Goal: Task Accomplishment & Management: Manage account settings

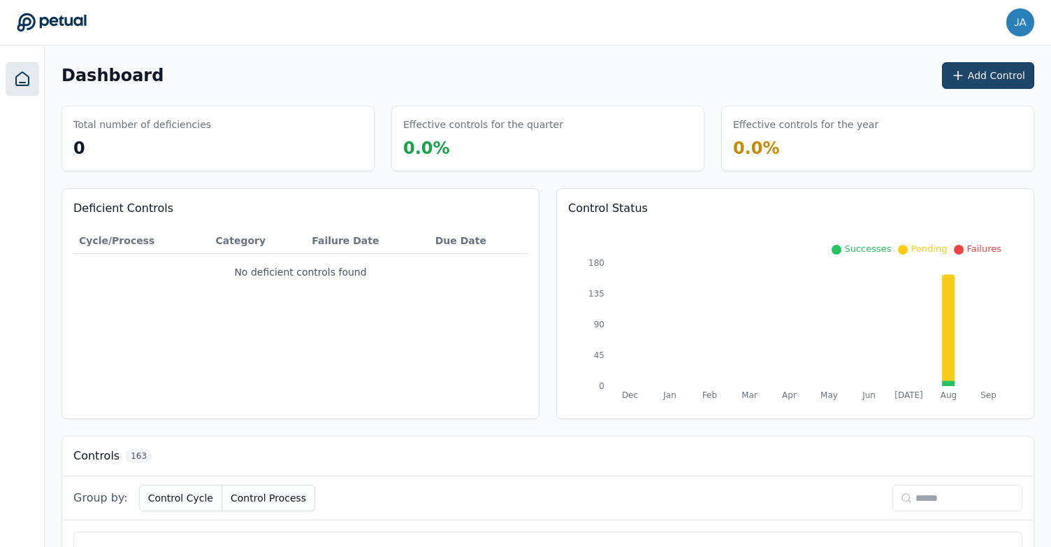
click at [1015, 76] on button "Add Control" at bounding box center [988, 75] width 92 height 27
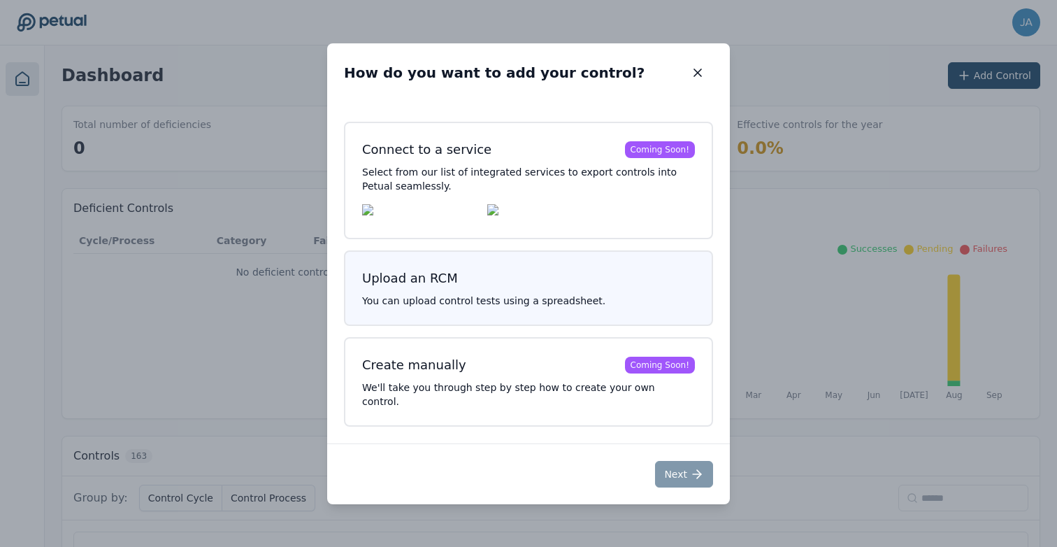
click at [632, 307] on p "You can upload control tests using a spreadsheet." at bounding box center [528, 301] width 333 height 14
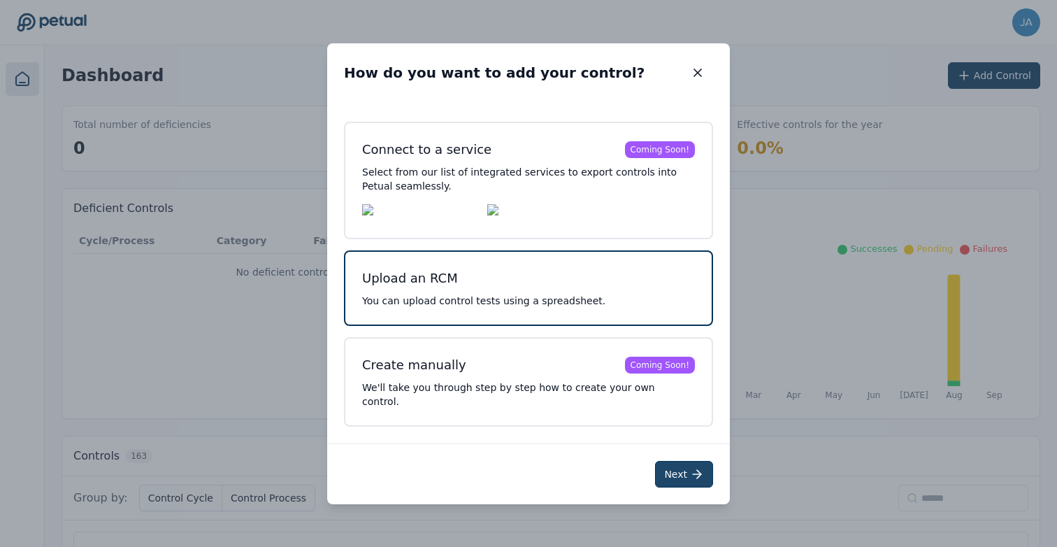
click at [689, 463] on button "Next" at bounding box center [684, 474] width 58 height 27
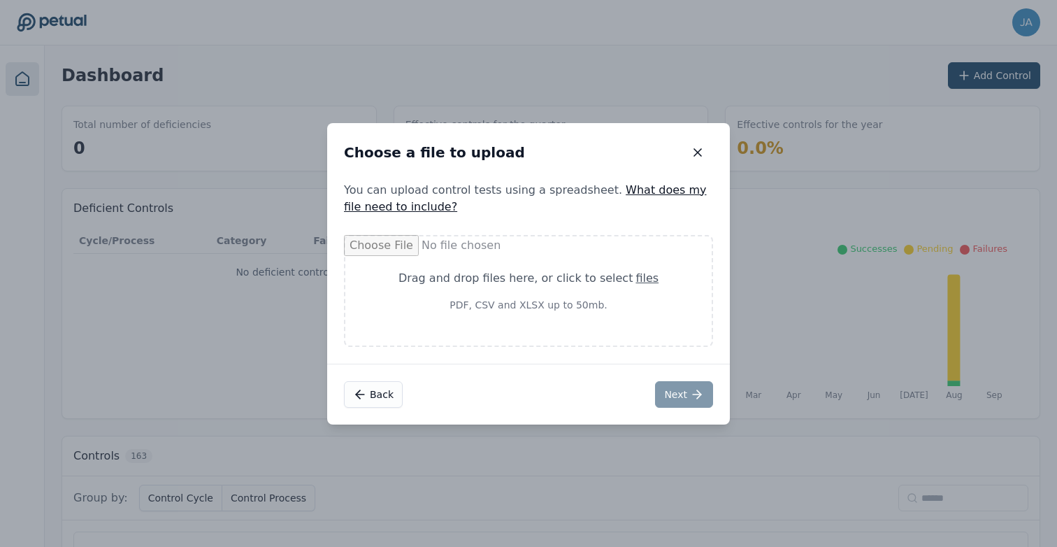
click at [645, 189] on link "What does my file need to include?" at bounding box center [525, 198] width 363 height 30
click at [635, 189] on link "What does my file need to include?" at bounding box center [525, 198] width 363 height 30
click at [670, 193] on link "What does my file need to include?" at bounding box center [525, 198] width 363 height 30
click at [395, 208] on link "What does my file need to include?" at bounding box center [525, 198] width 363 height 30
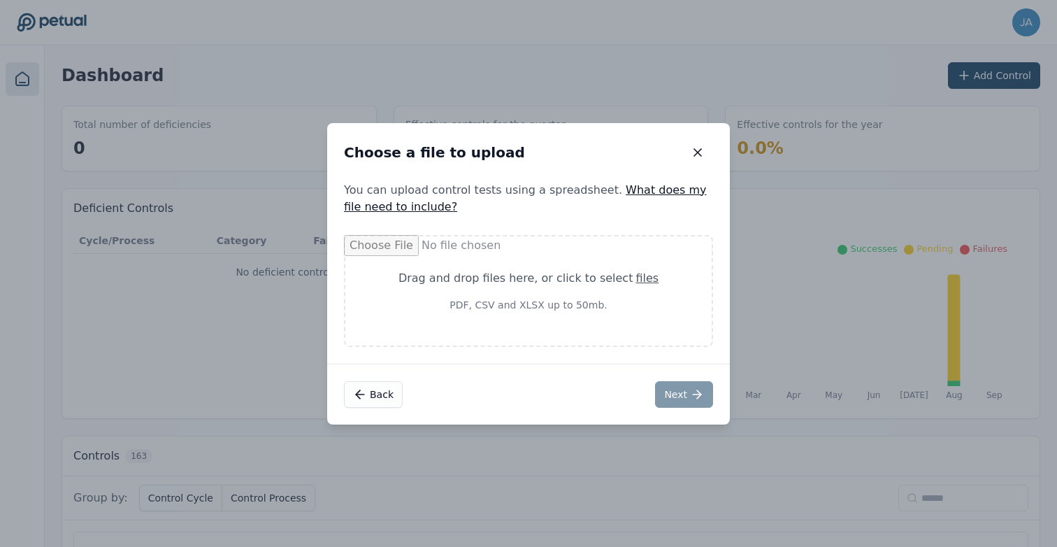
click at [395, 208] on link "What does my file need to include?" at bounding box center [525, 198] width 363 height 30
click at [618, 187] on link "What does my file need to include?" at bounding box center [525, 198] width 363 height 30
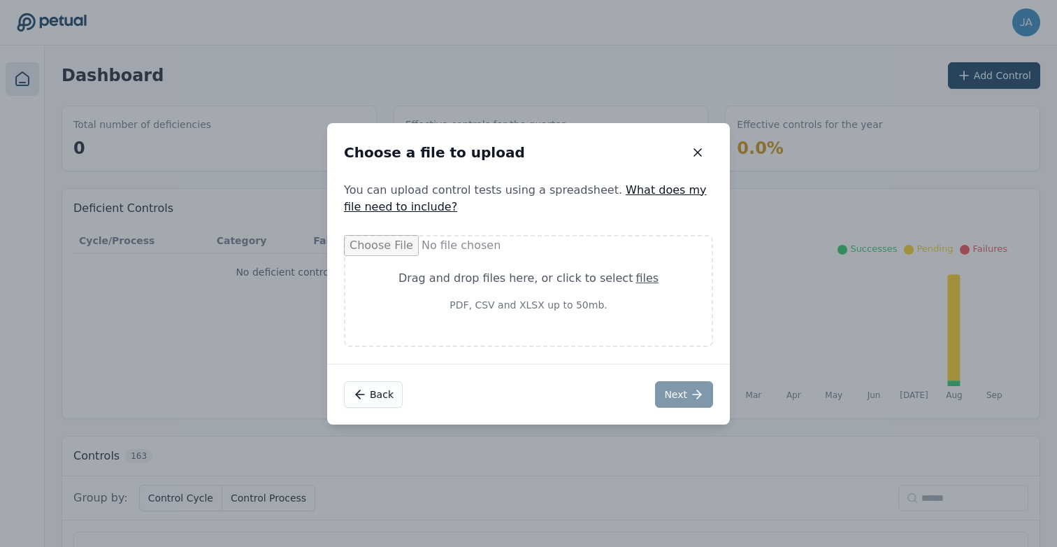
click at [618, 187] on link "What does my file need to include?" at bounding box center [525, 198] width 363 height 30
click at [390, 391] on button "Back" at bounding box center [373, 394] width 59 height 27
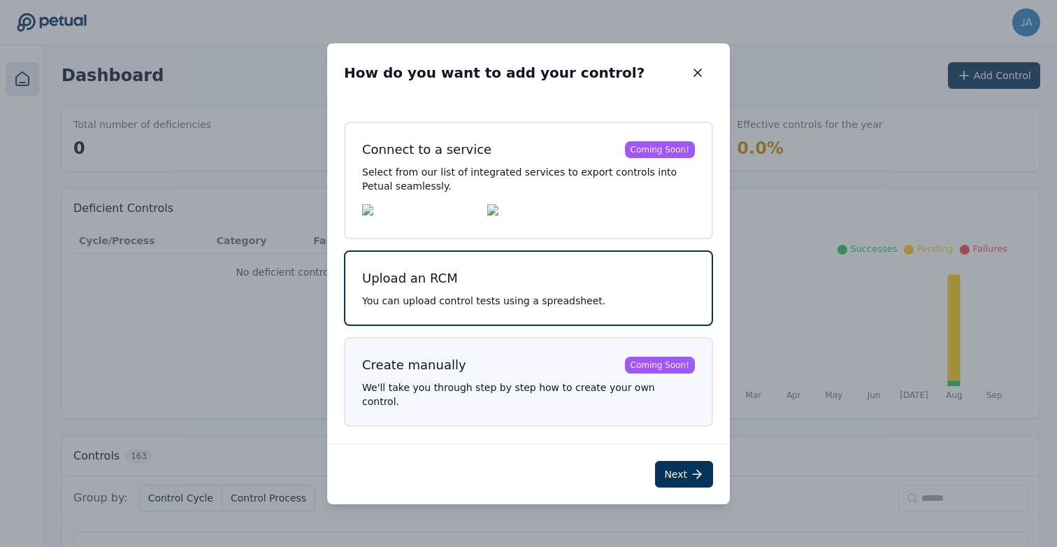
click at [512, 371] on h3 "Create manually Coming Soon!" at bounding box center [528, 365] width 333 height 20
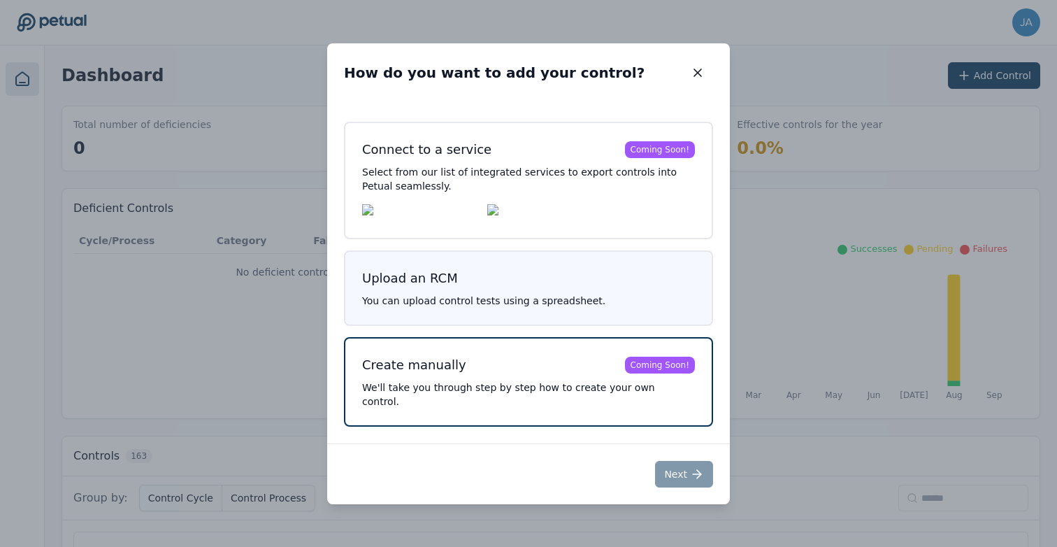
click at [565, 307] on p "You can upload control tests using a spreadsheet." at bounding box center [528, 301] width 333 height 14
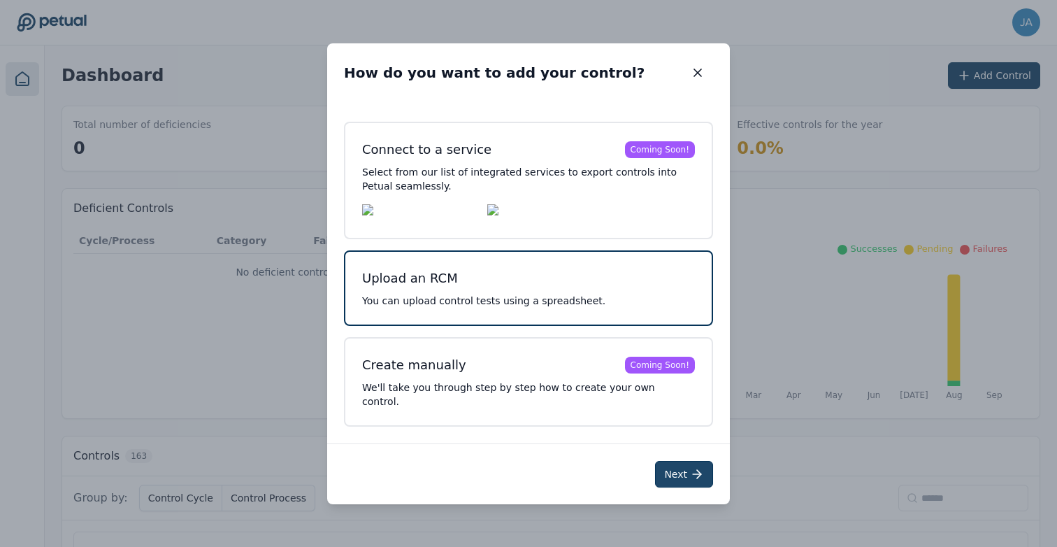
click at [680, 465] on button "Next" at bounding box center [684, 474] width 58 height 27
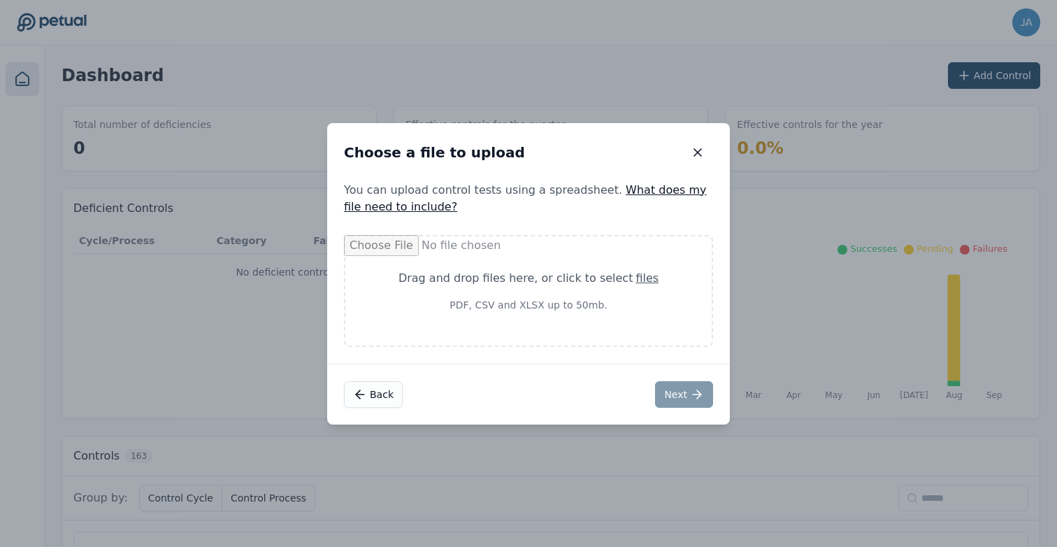
click at [667, 187] on link "What does my file need to include?" at bounding box center [525, 198] width 363 height 30
click at [647, 191] on link "What does my file need to include?" at bounding box center [525, 198] width 363 height 30
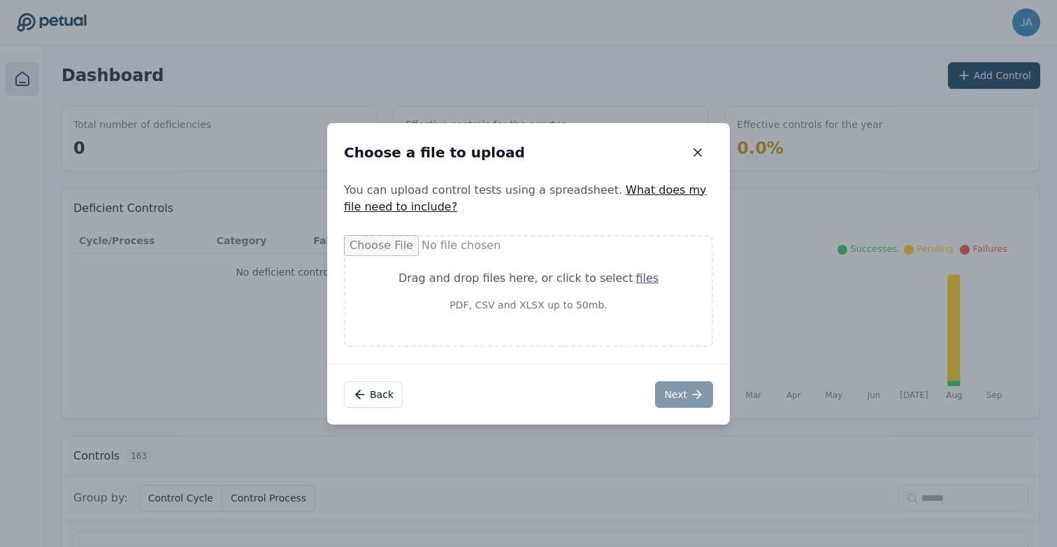
click at [647, 191] on link "What does my file need to include?" at bounding box center [525, 198] width 363 height 30
click at [652, 192] on link "What does my file need to include?" at bounding box center [525, 198] width 363 height 30
click at [700, 145] on icon "button" at bounding box center [697, 152] width 14 height 14
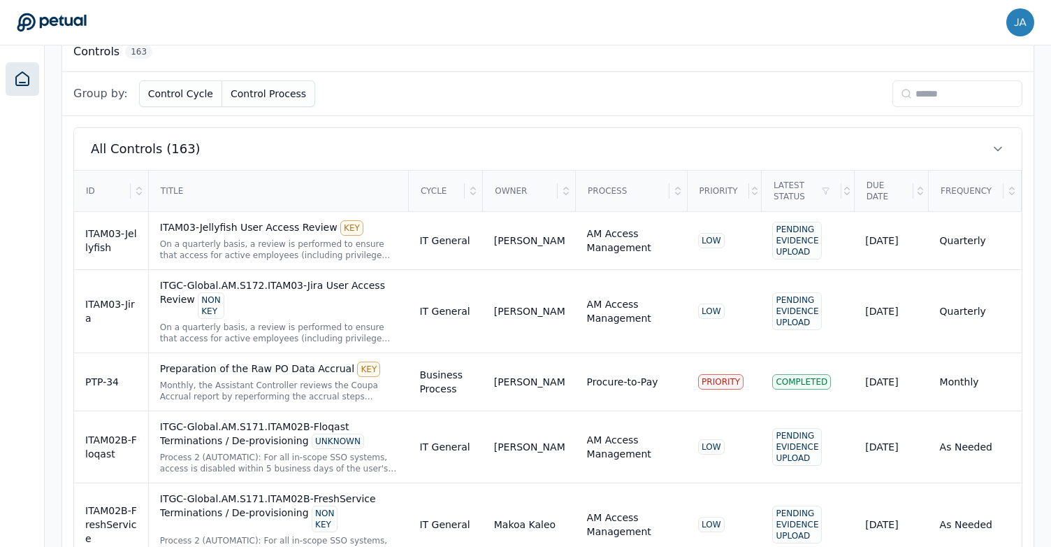
scroll to position [416, 0]
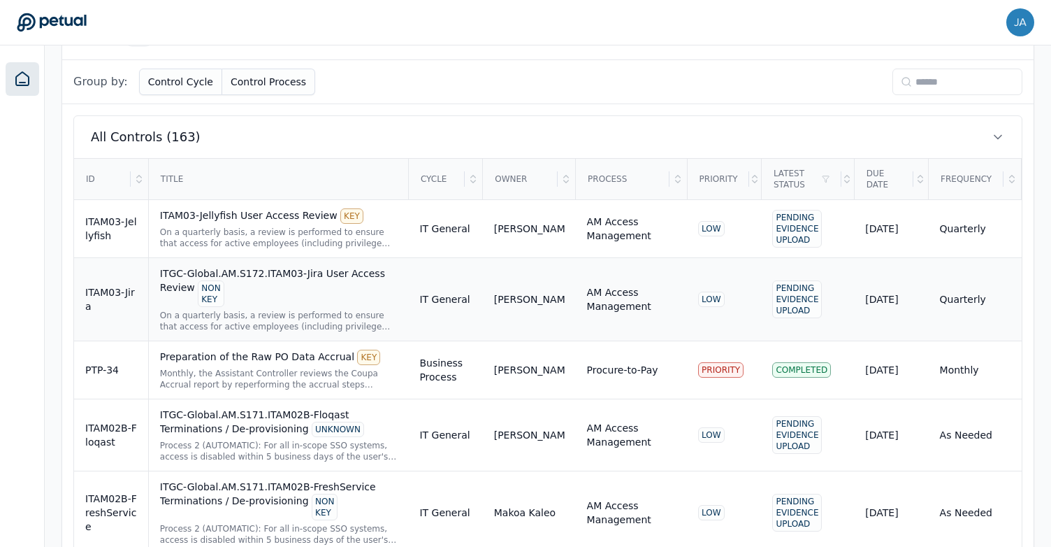
click at [359, 271] on div "ITGC-Global.AM.S172.ITAM03-Jira User Access Review NON KEY" at bounding box center [279, 286] width 238 height 41
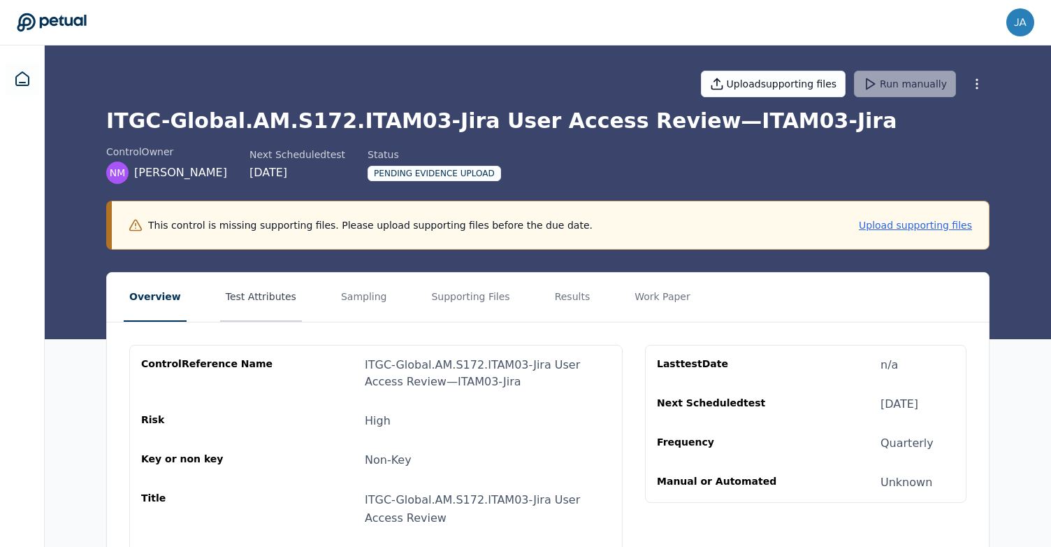
click at [259, 298] on button "Test Attributes" at bounding box center [261, 297] width 82 height 49
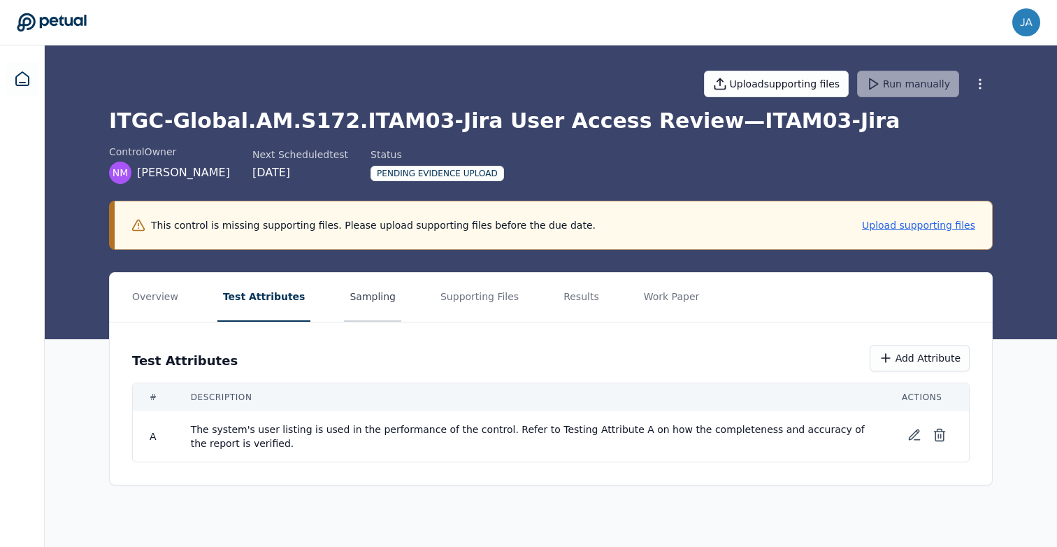
click at [344, 297] on button "Sampling" at bounding box center [372, 297] width 57 height 49
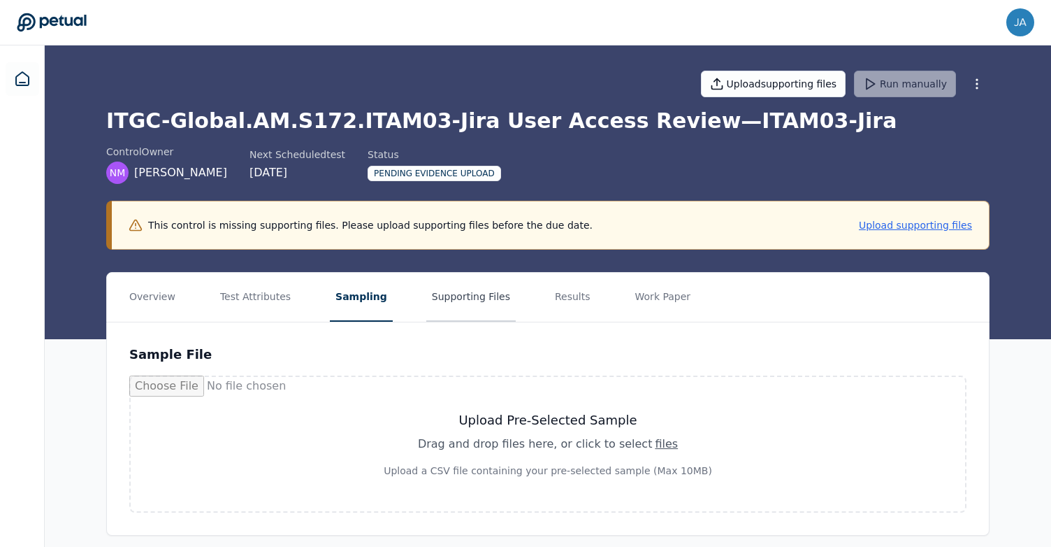
click at [433, 296] on button "Supporting Files" at bounding box center [470, 297] width 89 height 49
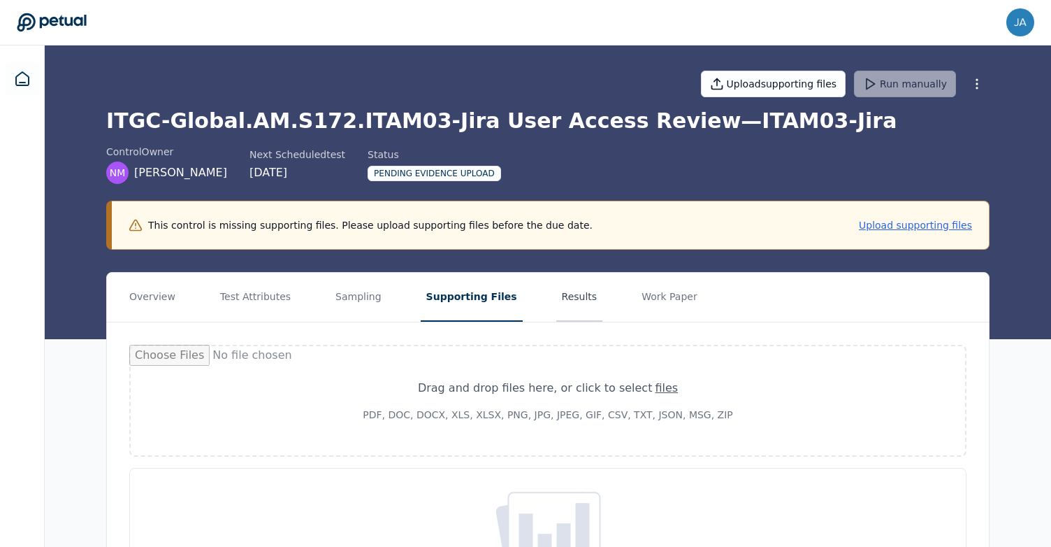
click at [558, 295] on button "Results" at bounding box center [579, 297] width 47 height 49
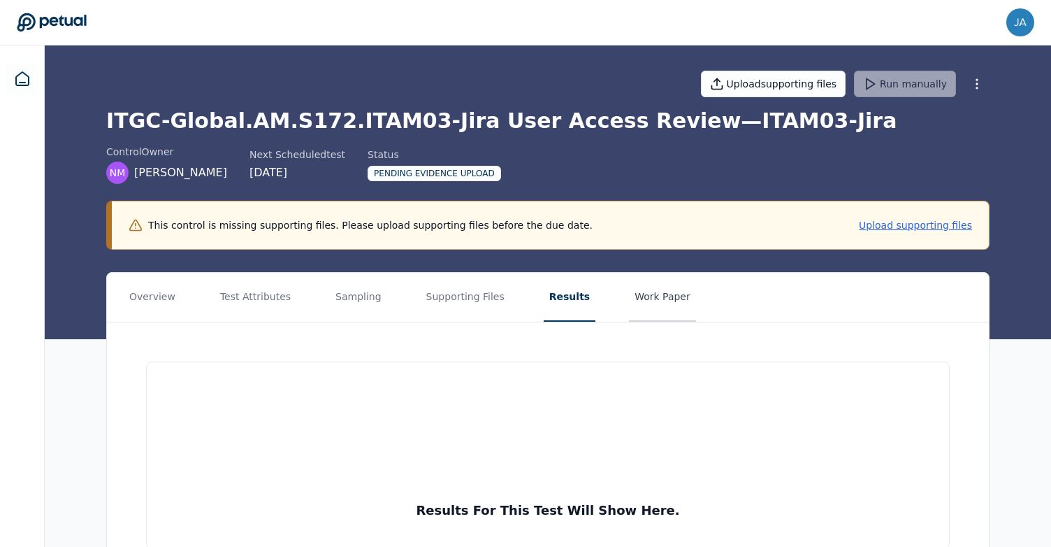
click at [642, 294] on button "Work Paper" at bounding box center [662, 297] width 67 height 49
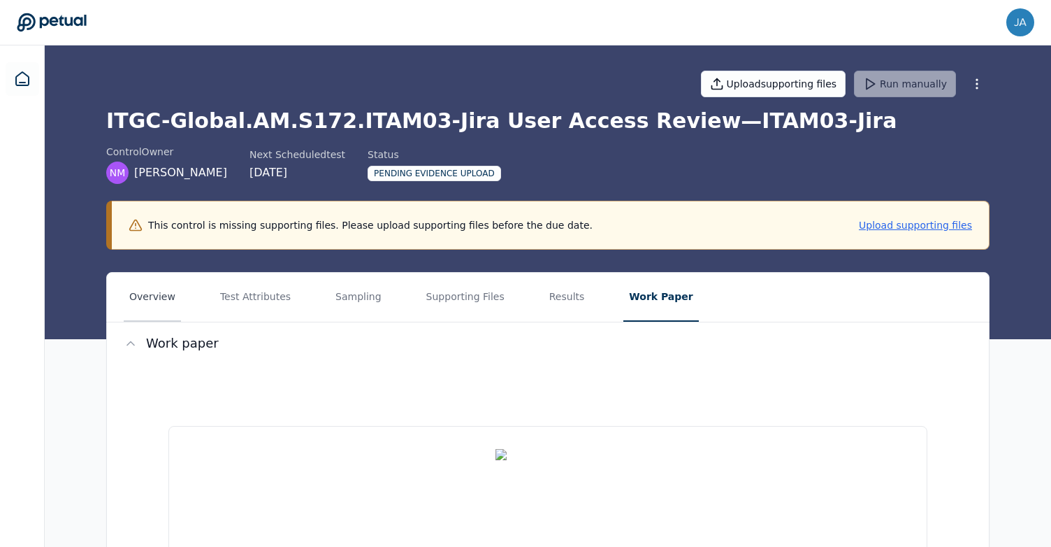
click at [133, 291] on button "Overview" at bounding box center [152, 297] width 57 height 49
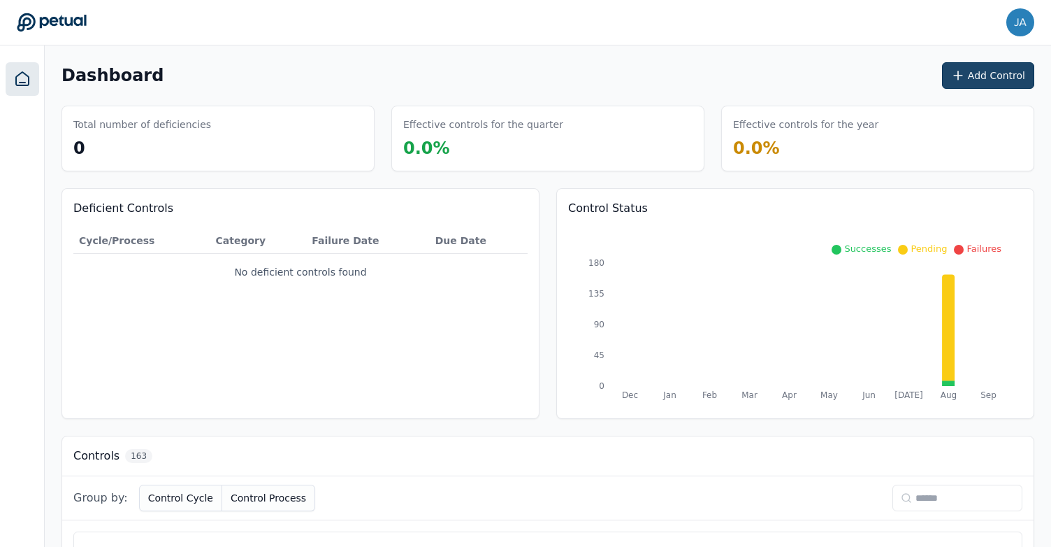
click at [988, 80] on button "Add Control" at bounding box center [988, 75] width 92 height 27
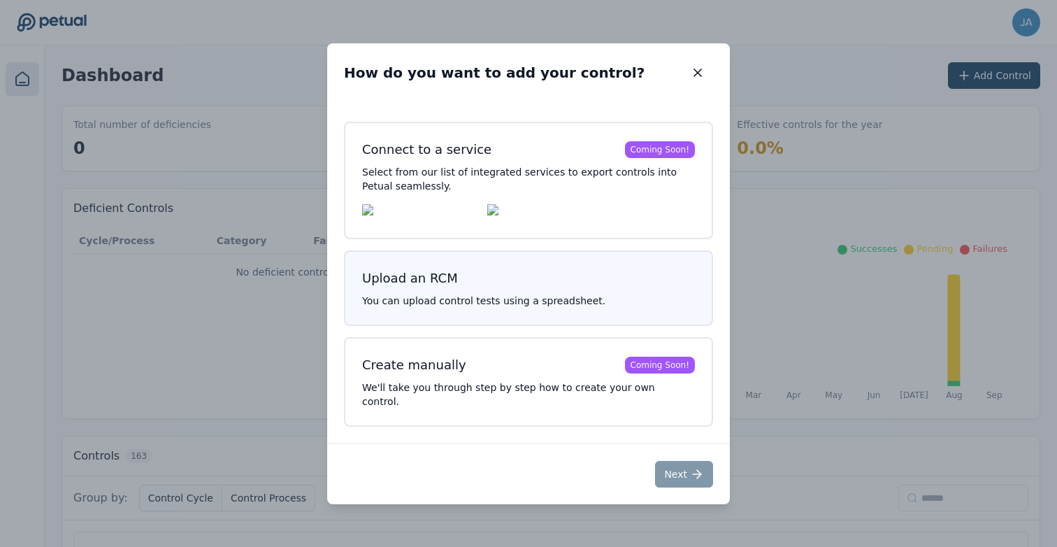
click at [472, 277] on h3 "Upload an RCM" at bounding box center [528, 278] width 333 height 20
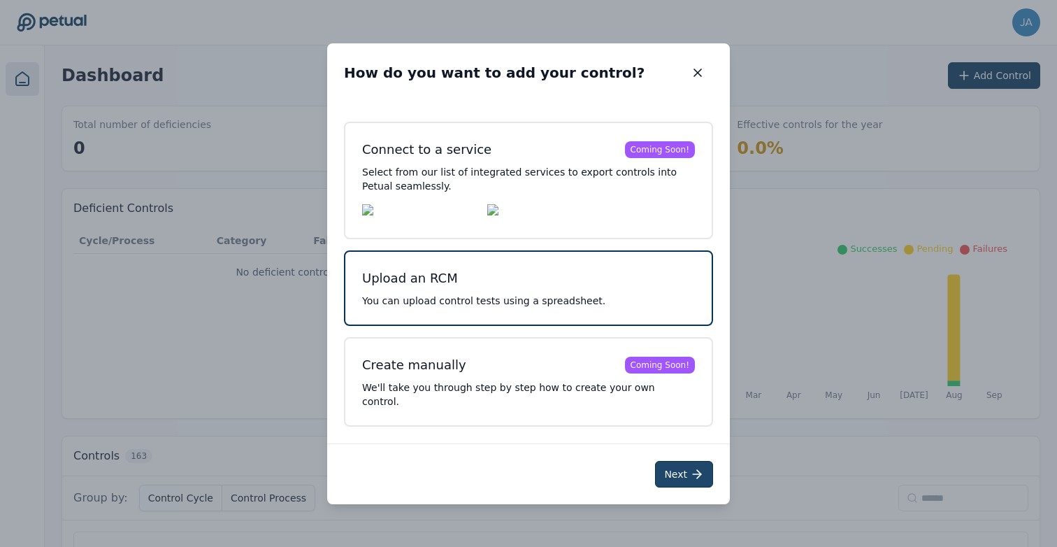
click at [676, 461] on button "Next" at bounding box center [684, 474] width 58 height 27
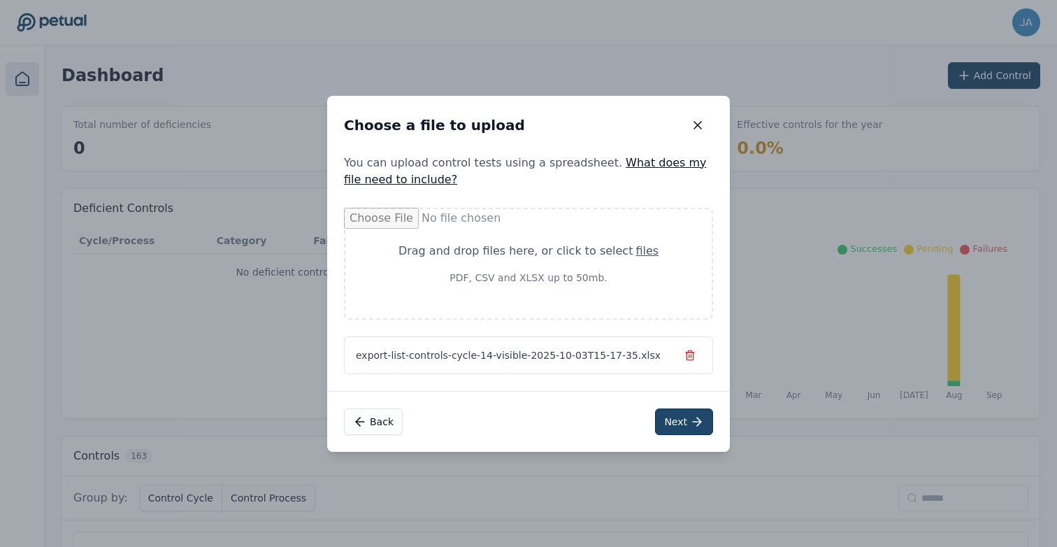
click at [682, 425] on button "Next" at bounding box center [684, 421] width 58 height 27
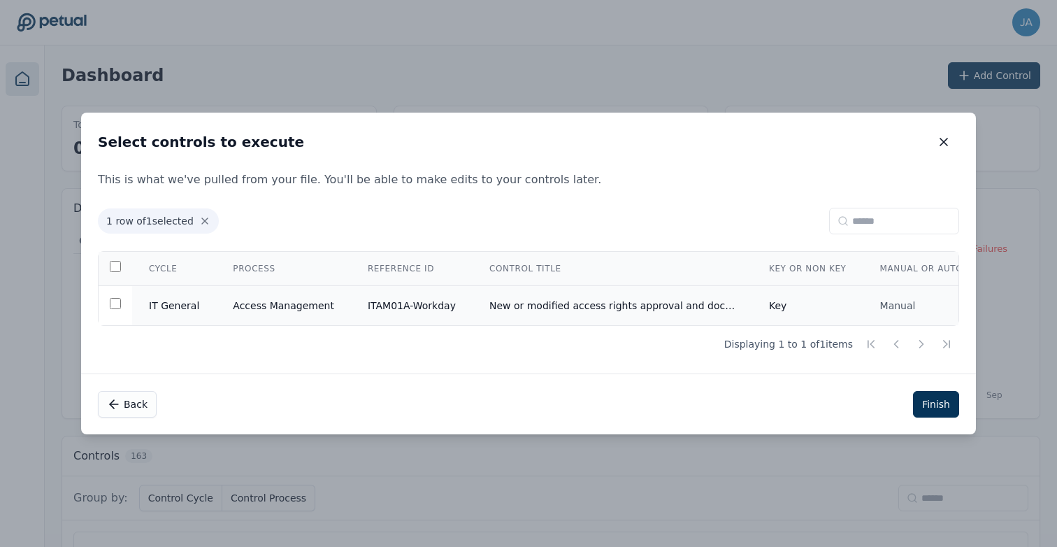
scroll to position [0, 123]
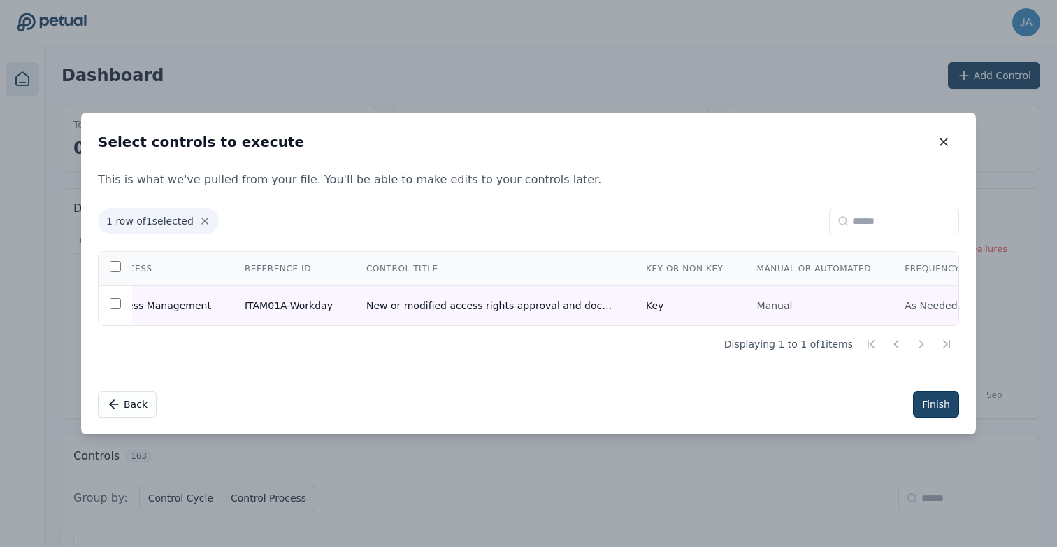
click at [939, 408] on button "Finish" at bounding box center [936, 404] width 46 height 27
click at [929, 410] on button "Finish" at bounding box center [936, 404] width 46 height 27
click at [121, 297] on td at bounding box center [116, 306] width 34 height 40
click at [929, 406] on button "Finish" at bounding box center [936, 404] width 46 height 27
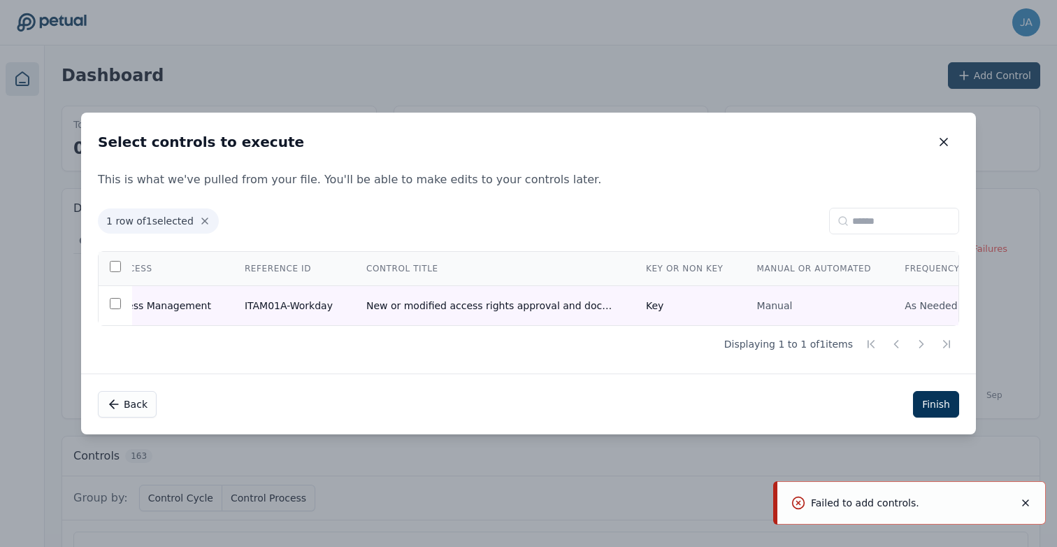
click at [1025, 505] on icon "Notifications (F8)" at bounding box center [1025, 502] width 11 height 11
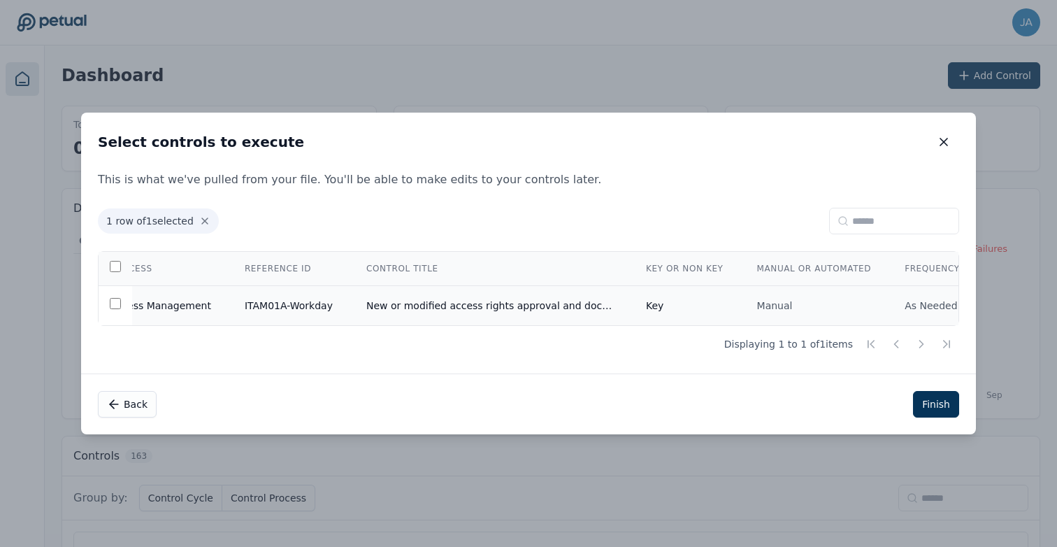
click at [910, 301] on td "As Needed" at bounding box center [932, 306] width 89 height 40
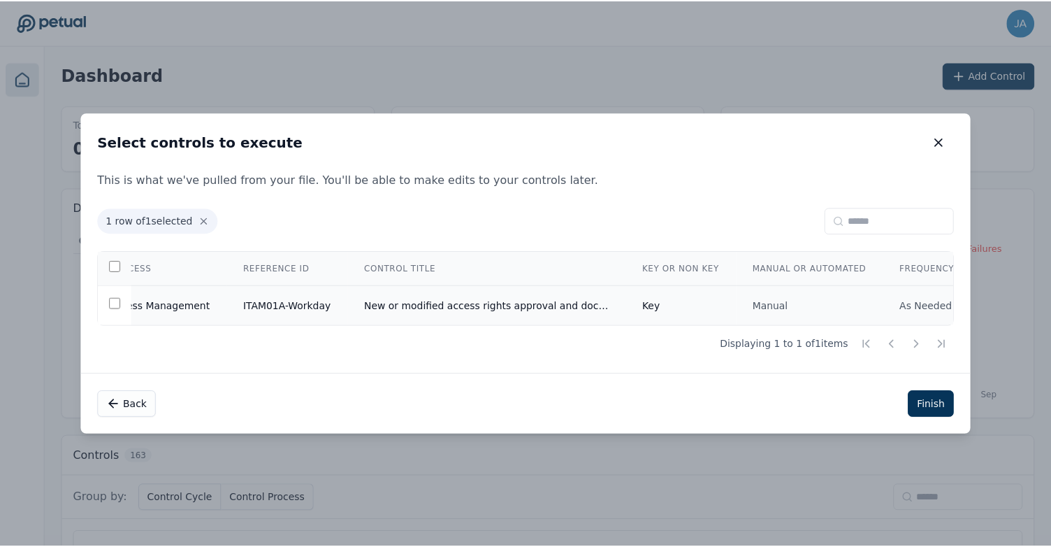
scroll to position [0, 0]
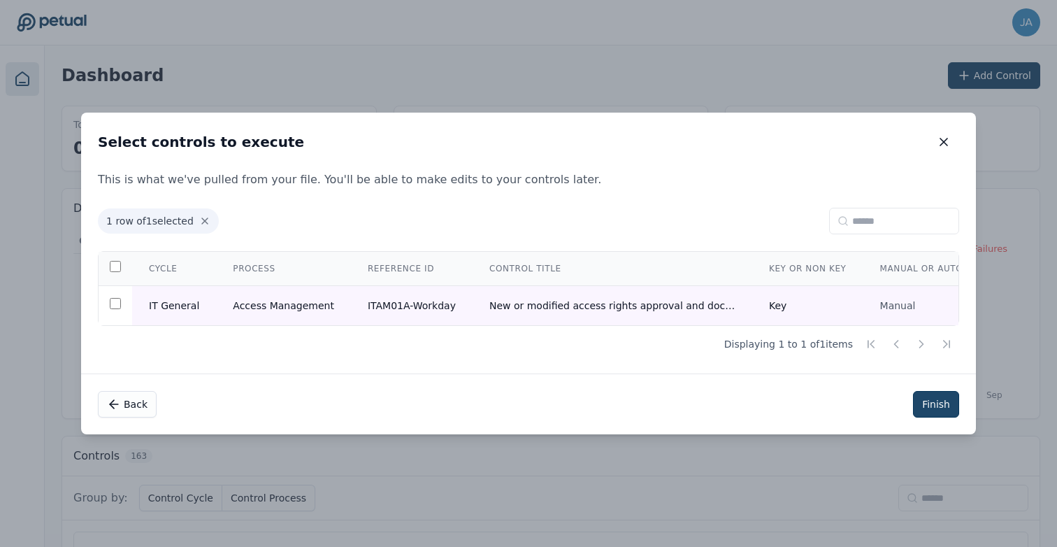
click at [926, 403] on button "Finish" at bounding box center [936, 404] width 46 height 27
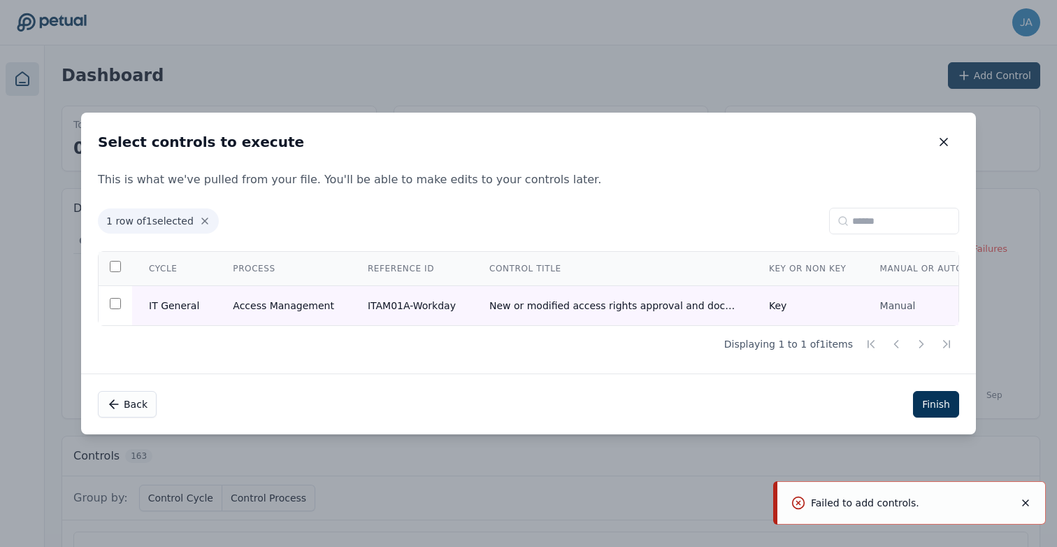
click at [1027, 503] on icon "Notifications (F8)" at bounding box center [1025, 503] width 6 height 6
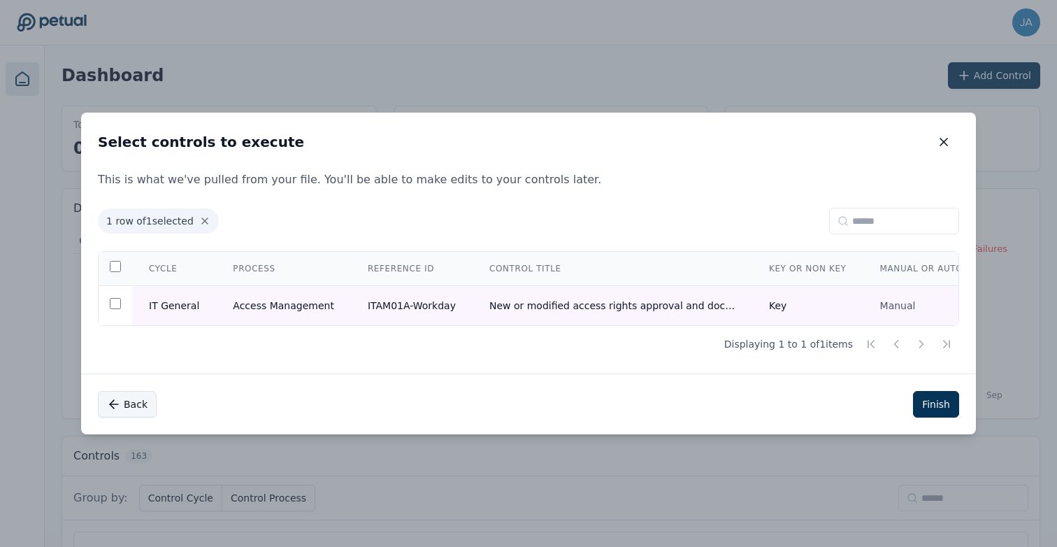
click at [125, 401] on button "Back" at bounding box center [127, 404] width 59 height 27
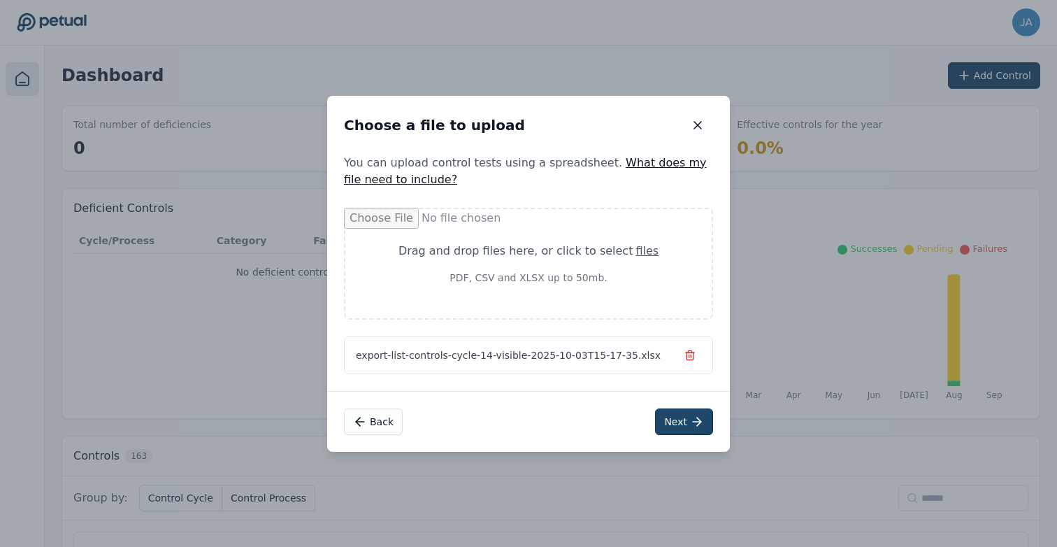
click at [680, 421] on button "Next" at bounding box center [684, 421] width 58 height 27
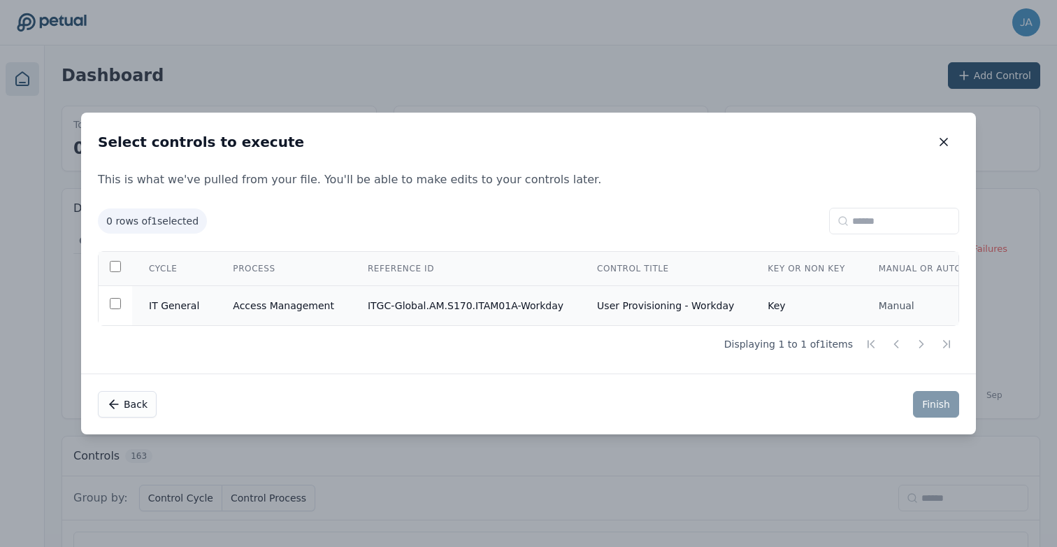
click at [675, 312] on td "User Provisioning - Workday" at bounding box center [665, 306] width 171 height 40
click at [925, 409] on button "Finish" at bounding box center [936, 404] width 46 height 27
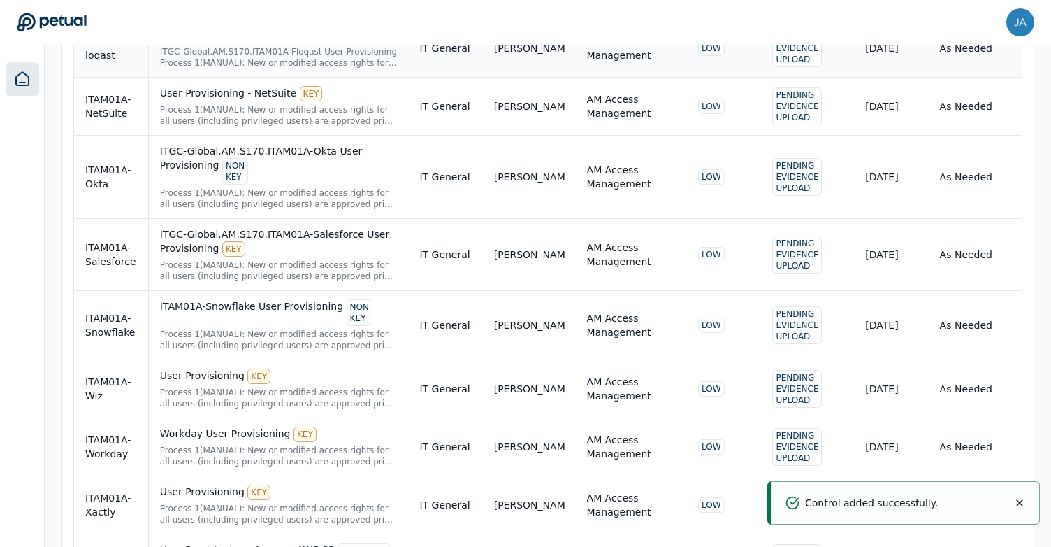
scroll to position [1144, 0]
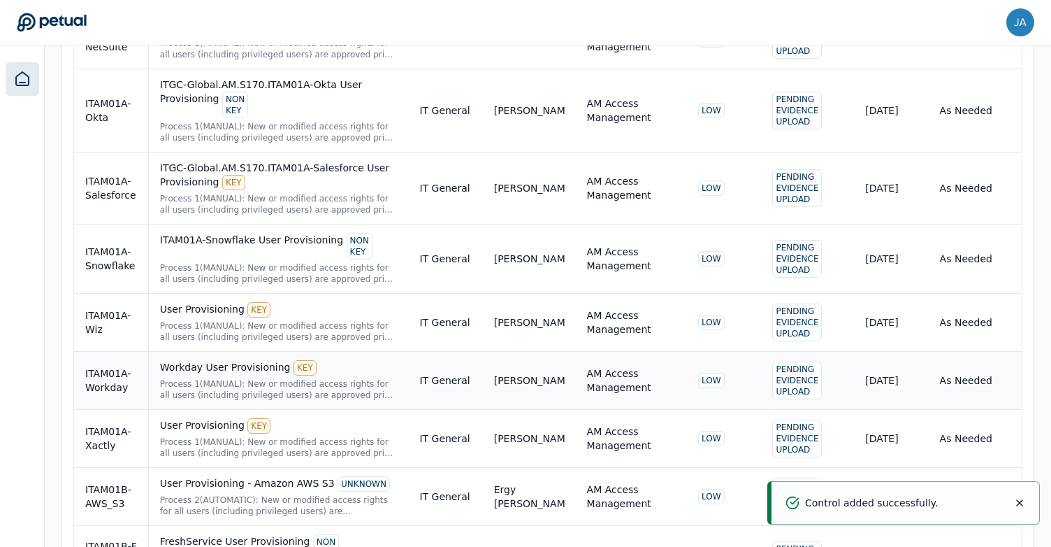
click at [255, 364] on div "Workday User Provisioning KEY" at bounding box center [279, 367] width 238 height 15
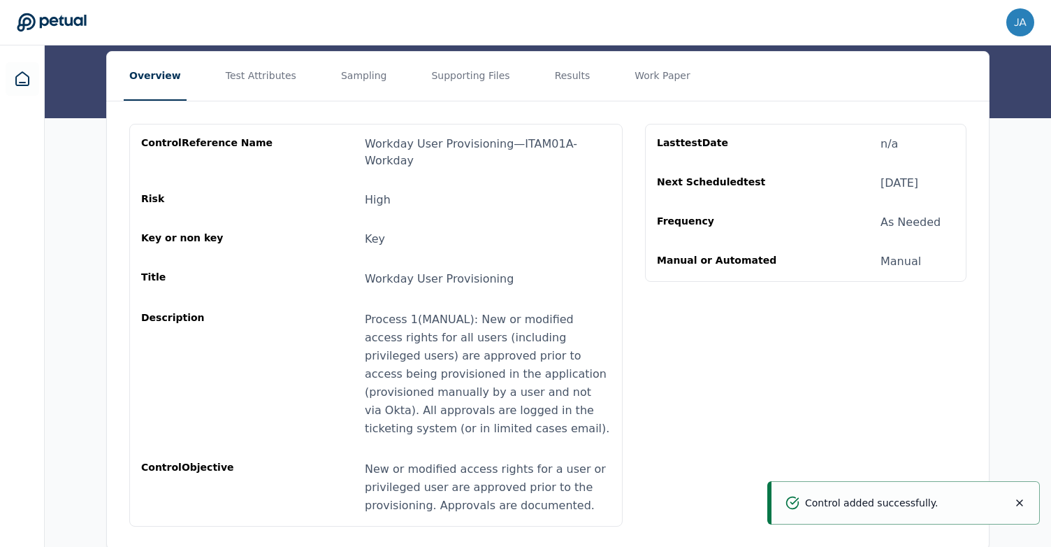
scroll to position [229, 0]
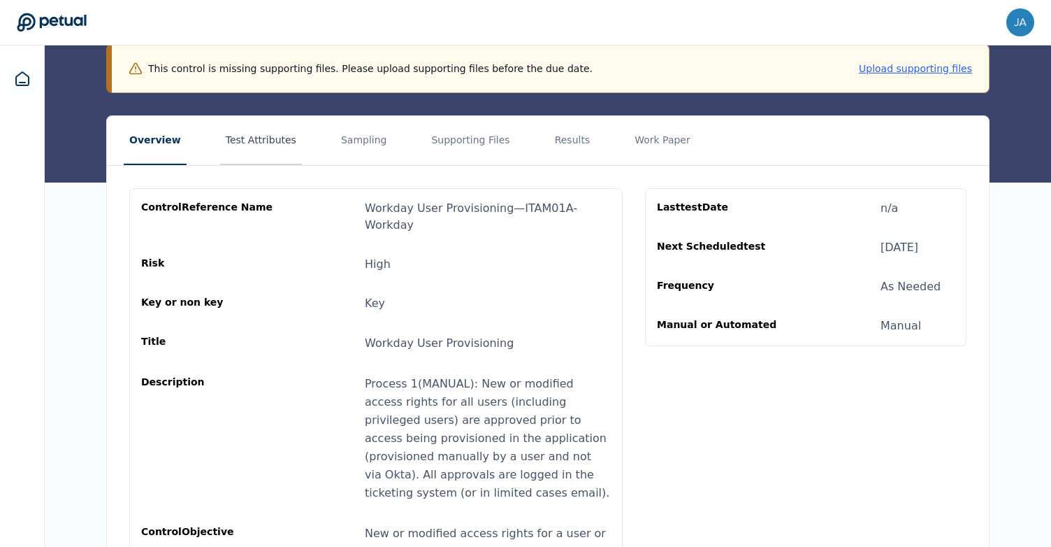
click at [245, 140] on button "Test Attributes" at bounding box center [261, 140] width 82 height 49
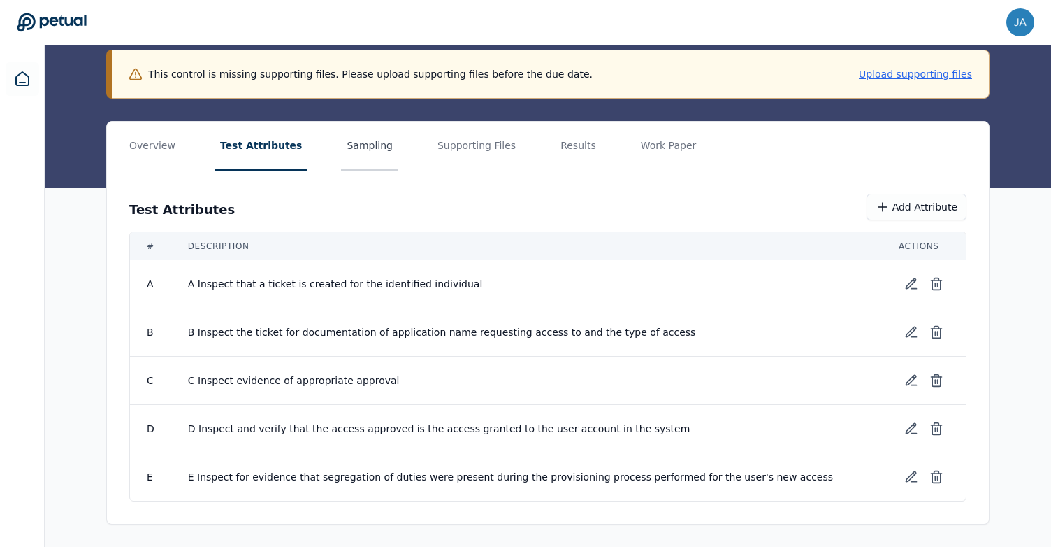
click at [356, 150] on button "Sampling" at bounding box center [369, 146] width 57 height 49
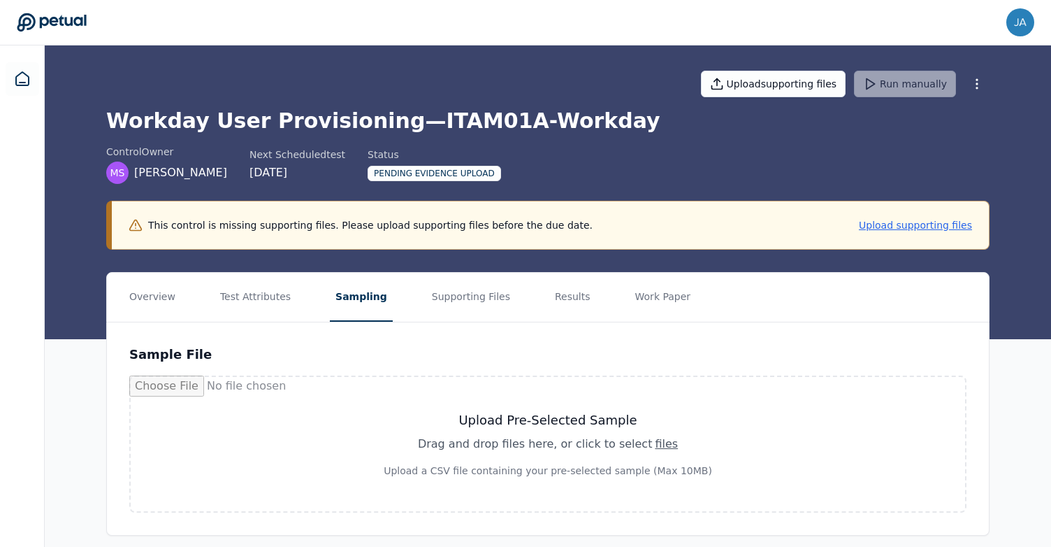
scroll to position [11, 0]
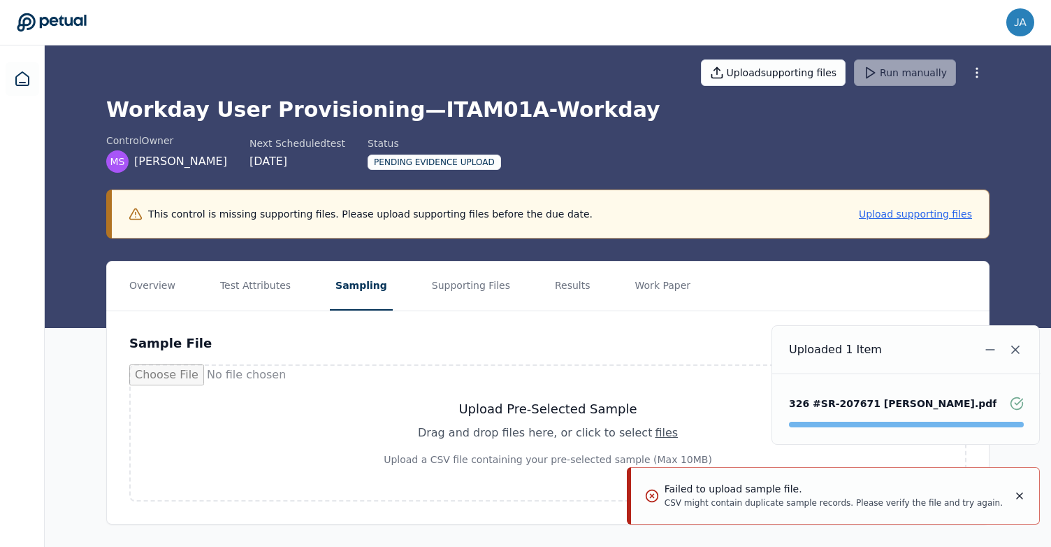
click at [1021, 493] on icon "Notifications (F8)" at bounding box center [1020, 496] width 6 height 6
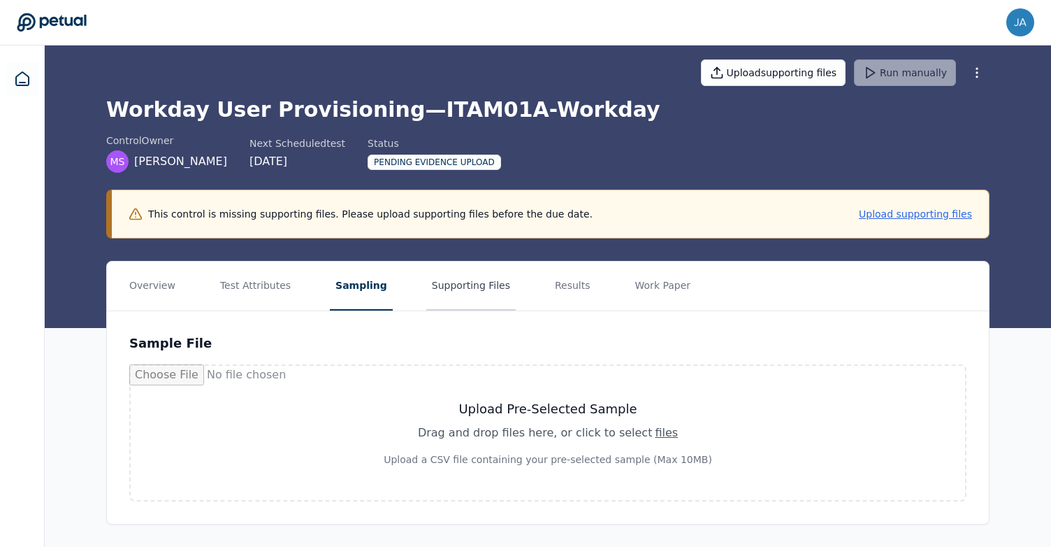
click at [468, 288] on button "Supporting Files" at bounding box center [470, 285] width 89 height 49
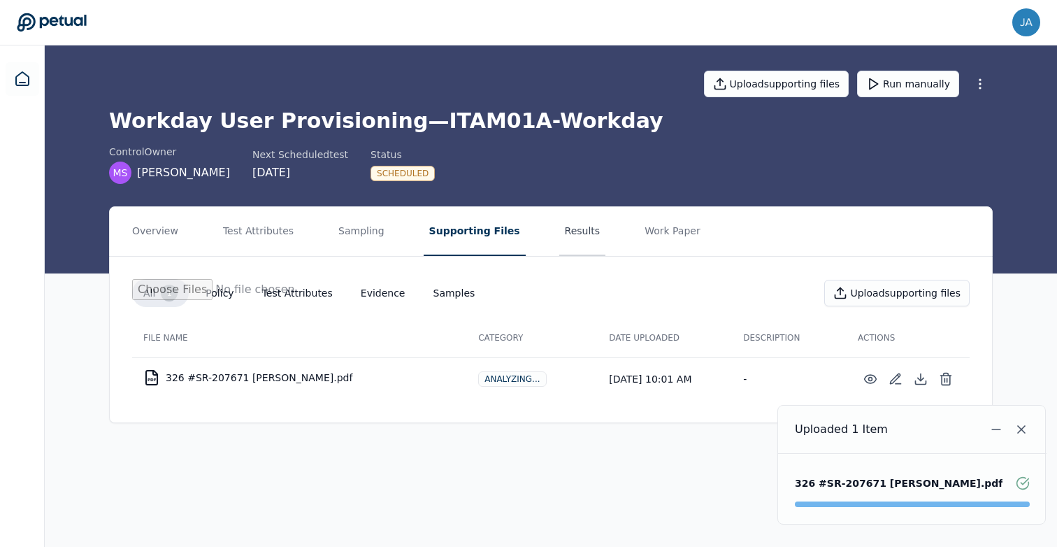
click at [559, 233] on button "Results" at bounding box center [582, 231] width 47 height 49
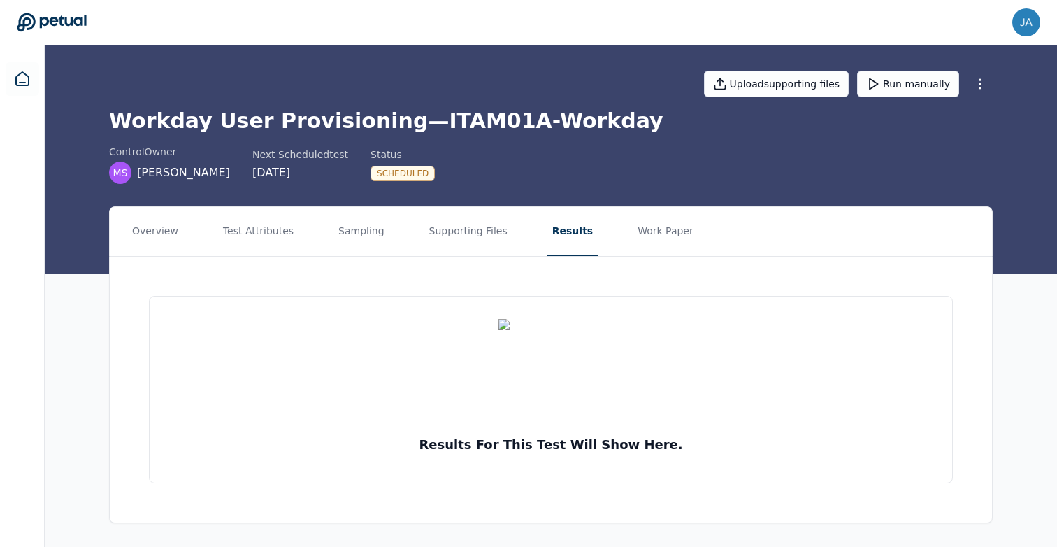
click at [1021, 424] on div "Overview Test Attributes Sampling Supporting Files Results Work Paper Results f…" at bounding box center [551, 375] width 1012 height 339
click at [891, 88] on button "Run manually" at bounding box center [908, 84] width 102 height 27
click at [632, 230] on button "Work Paper" at bounding box center [665, 231] width 67 height 49
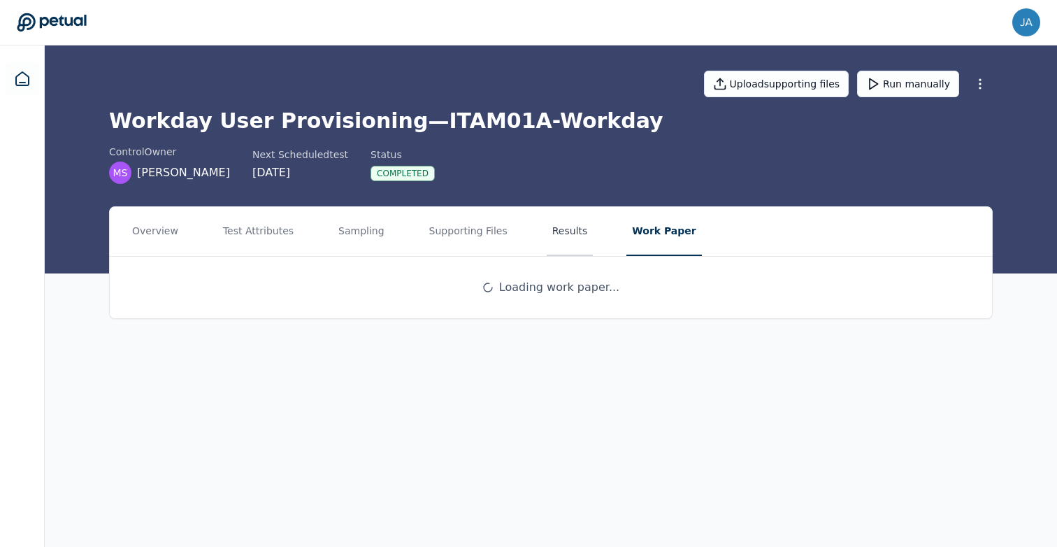
click at [560, 231] on button "Results" at bounding box center [570, 231] width 47 height 49
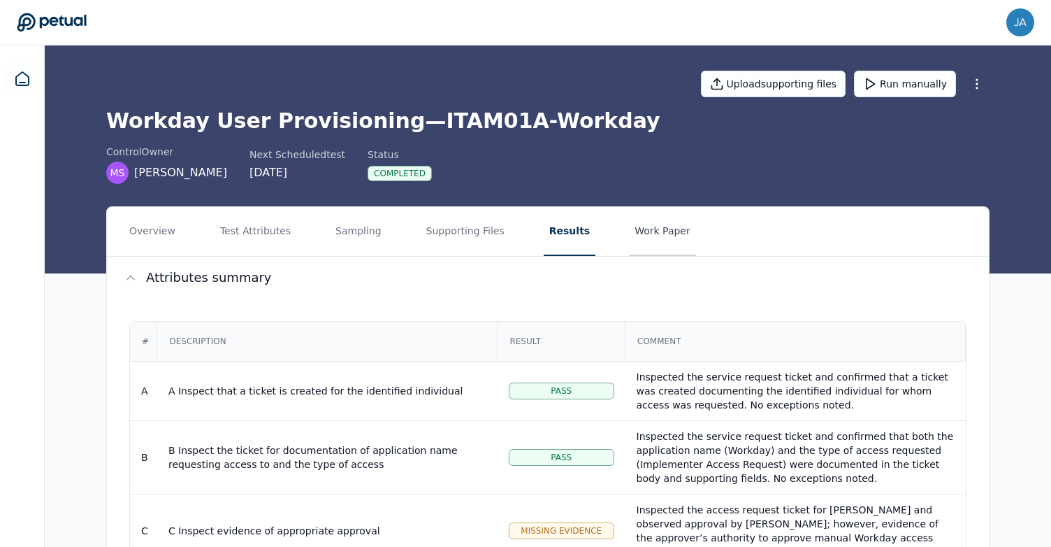
click at [661, 236] on button "Work Paper" at bounding box center [662, 231] width 67 height 49
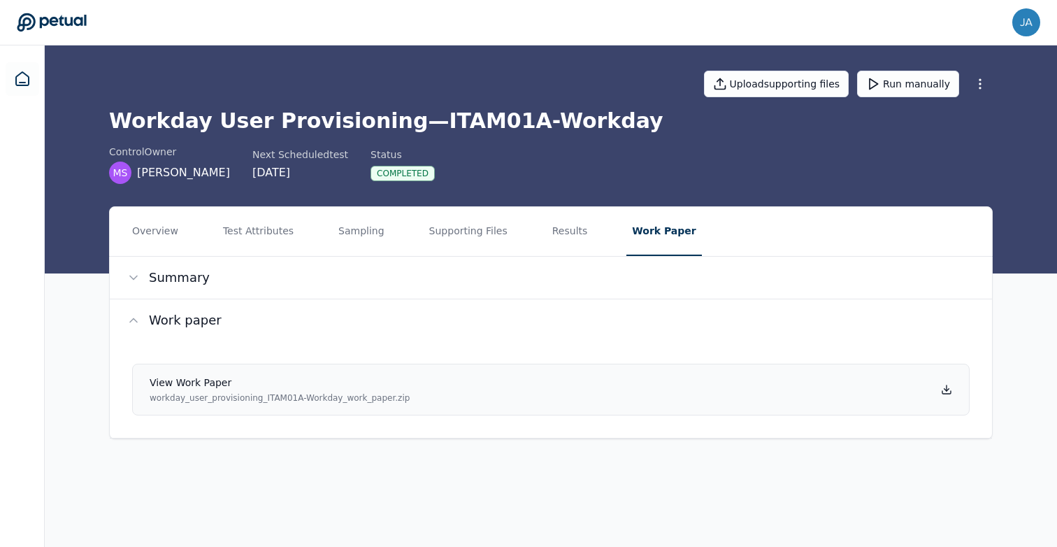
click at [950, 387] on icon at bounding box center [946, 389] width 11 height 11
click at [270, 241] on button "Test Attributes" at bounding box center [258, 231] width 82 height 49
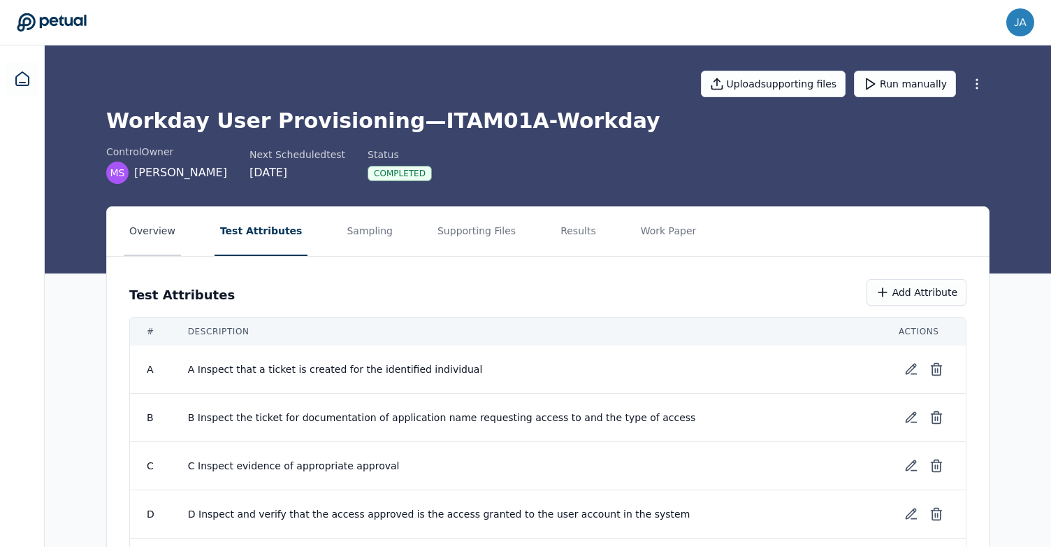
click at [147, 240] on button "Overview" at bounding box center [152, 231] width 57 height 49
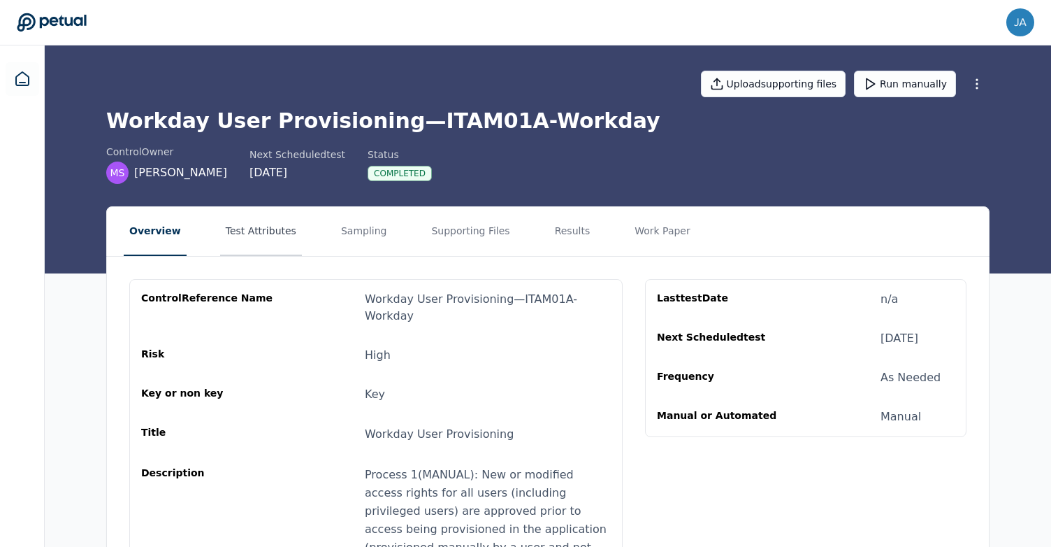
click at [256, 242] on button "Test Attributes" at bounding box center [261, 231] width 82 height 49
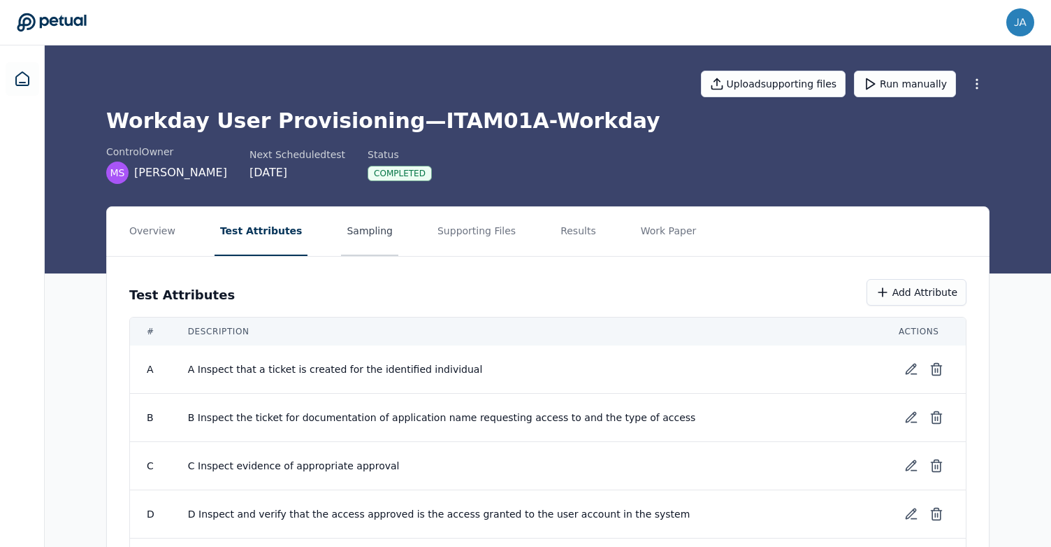
click at [360, 235] on button "Sampling" at bounding box center [369, 231] width 57 height 49
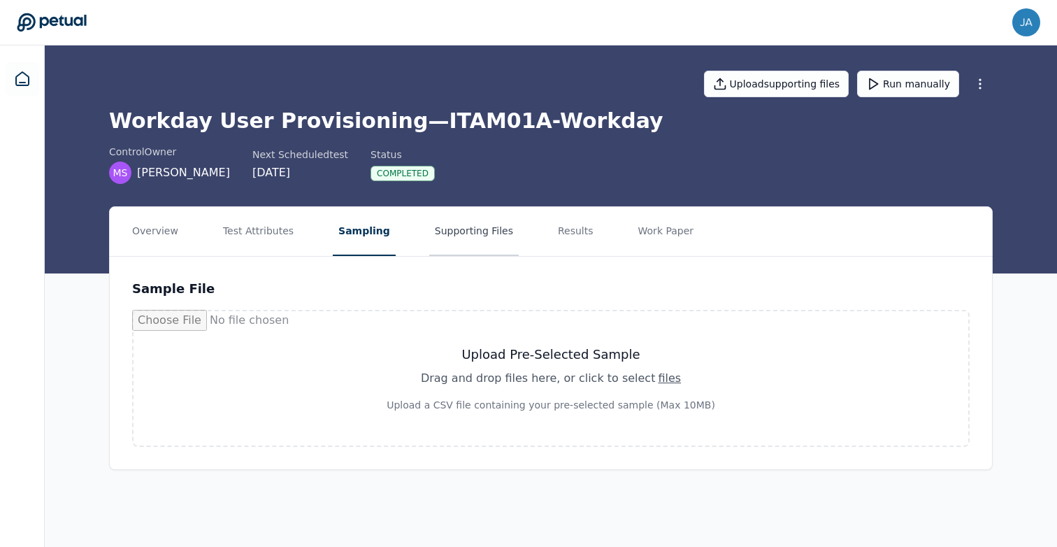
click at [486, 235] on button "Supporting Files" at bounding box center [473, 231] width 89 height 49
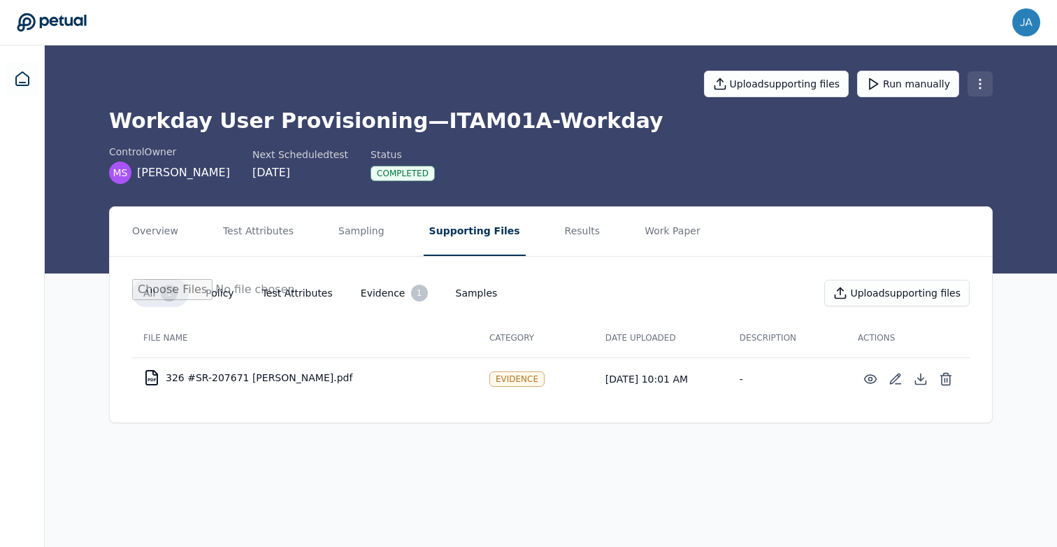
click at [981, 83] on html "[EMAIL_ADDRESS][PERSON_NAME][DOMAIN_NAME] [DOMAIN_NAME][EMAIL_ADDRESS][PERSON_N…" at bounding box center [528, 273] width 1057 height 547
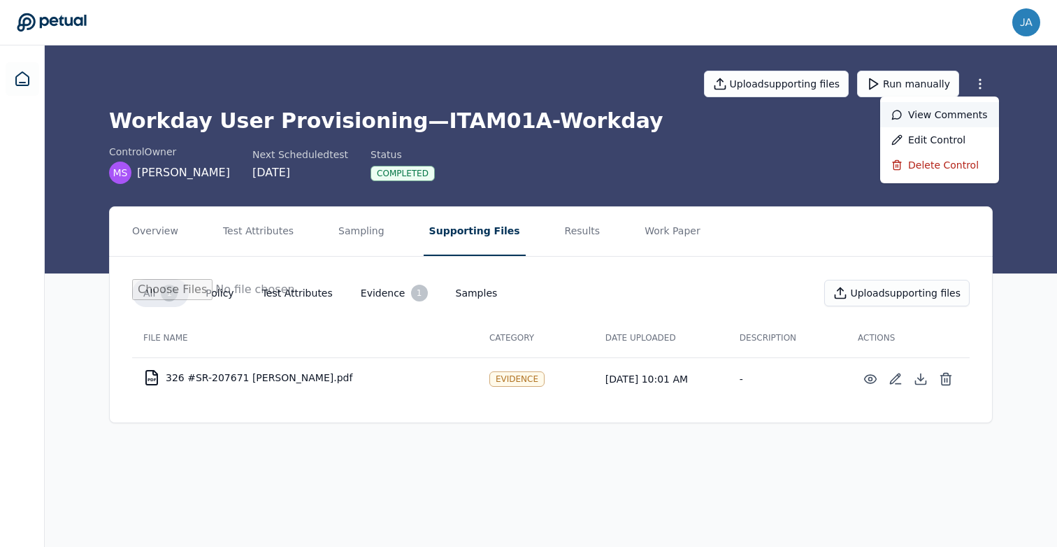
click at [936, 116] on div "View comments" at bounding box center [939, 114] width 119 height 25
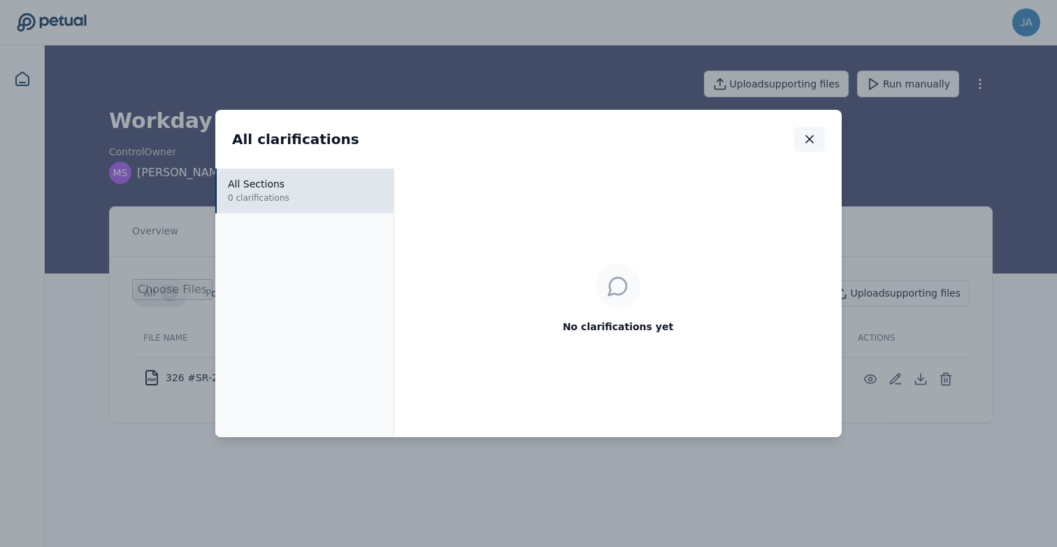
click at [799, 140] on button "button" at bounding box center [809, 138] width 31 height 25
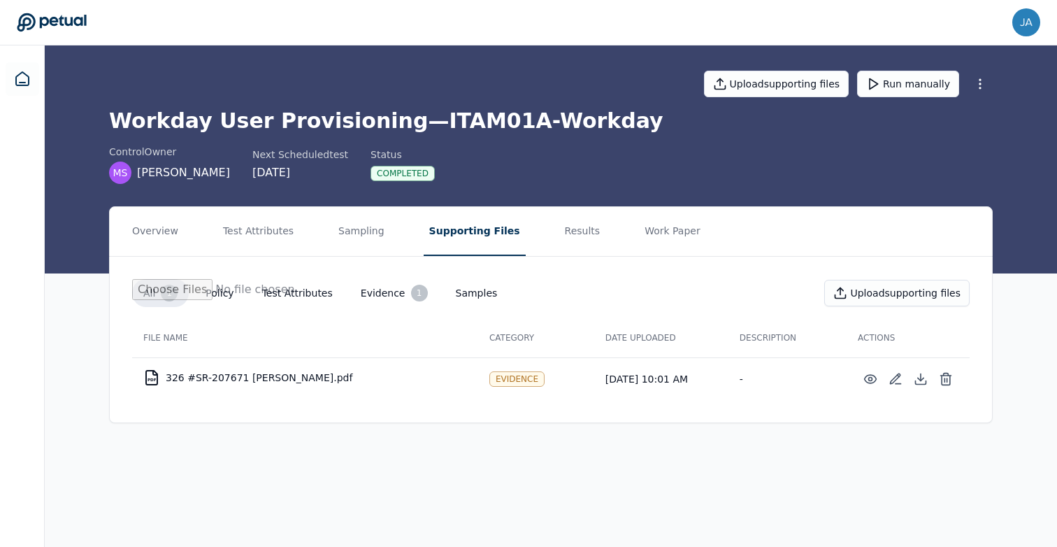
click at [535, 236] on nav "Overview Test Attributes Sampling Supporting Files Results Work Paper" at bounding box center [551, 231] width 882 height 49
click at [559, 233] on button "Results" at bounding box center [582, 231] width 47 height 49
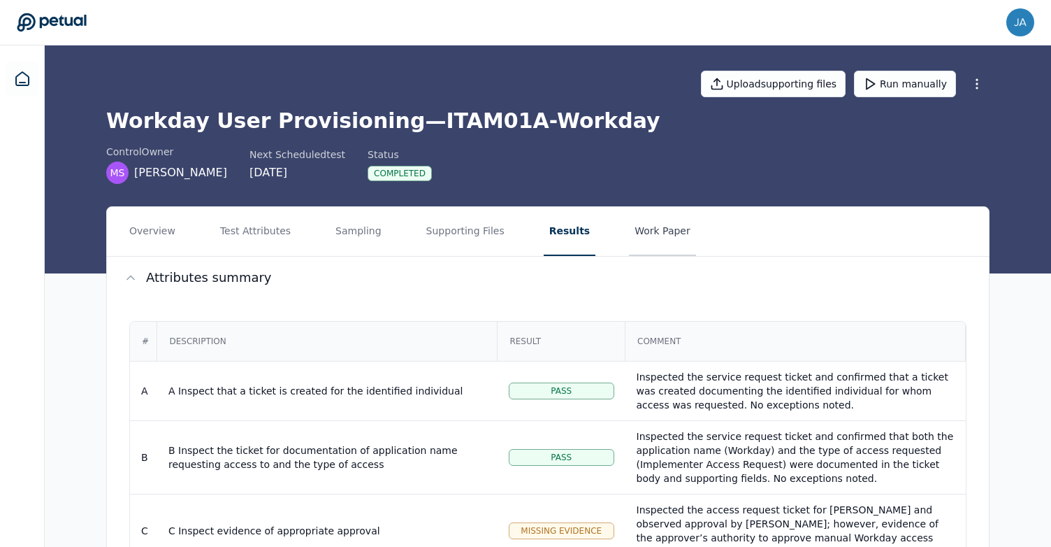
click at [629, 233] on button "Work Paper" at bounding box center [662, 231] width 67 height 49
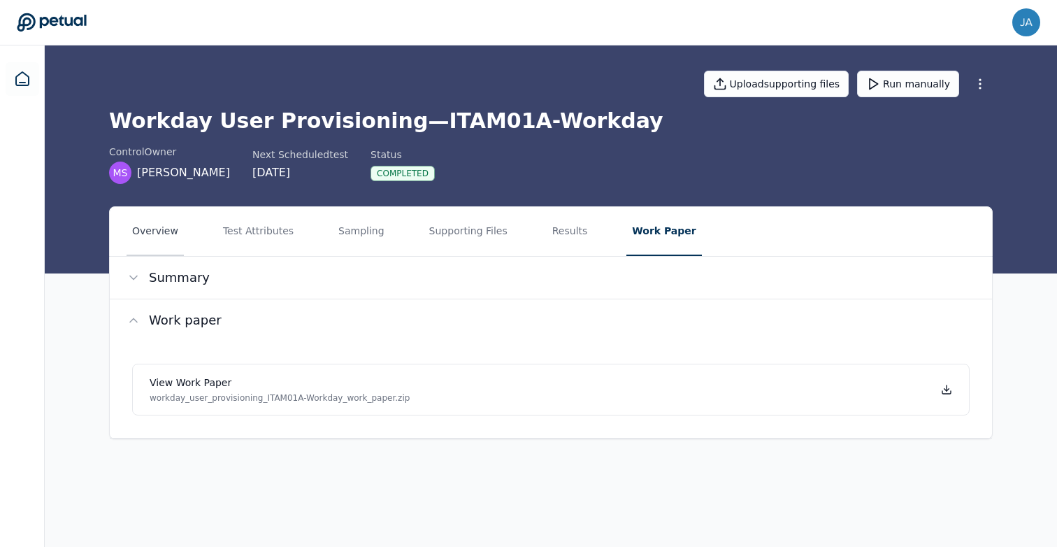
click at [138, 235] on button "Overview" at bounding box center [154, 231] width 57 height 49
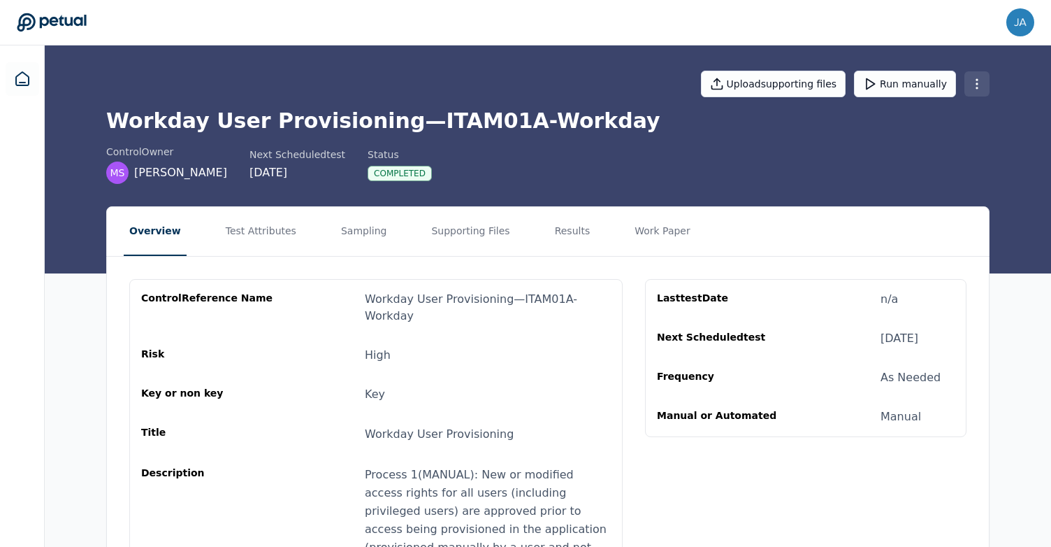
click at [979, 85] on html "[EMAIL_ADDRESS][PERSON_NAME][DOMAIN_NAME] [DOMAIN_NAME][EMAIL_ADDRESS][PERSON_N…" at bounding box center [525, 363] width 1051 height 727
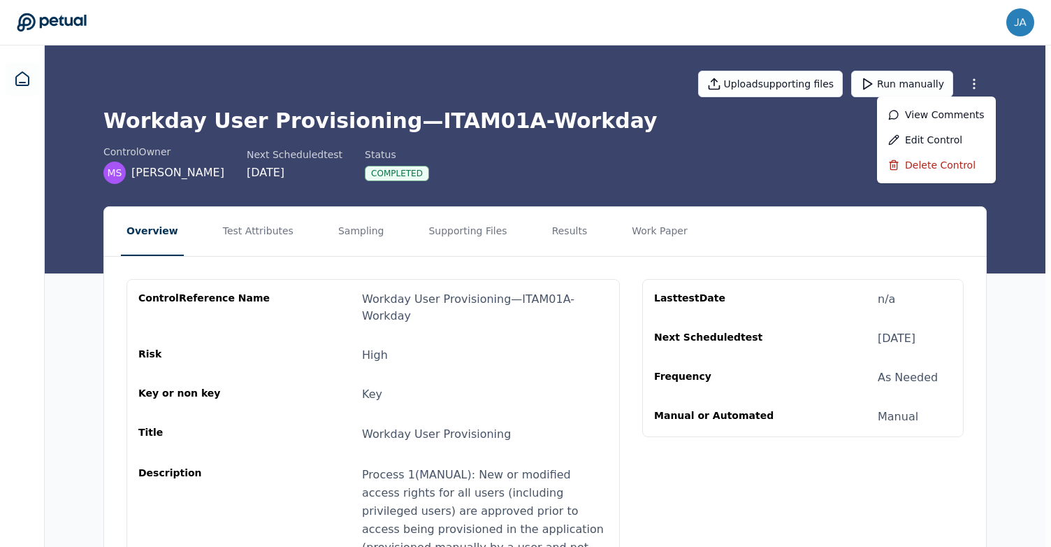
click at [1015, 147] on html "[EMAIL_ADDRESS][PERSON_NAME][DOMAIN_NAME] [DOMAIN_NAME][EMAIL_ADDRESS][PERSON_N…" at bounding box center [525, 363] width 1051 height 727
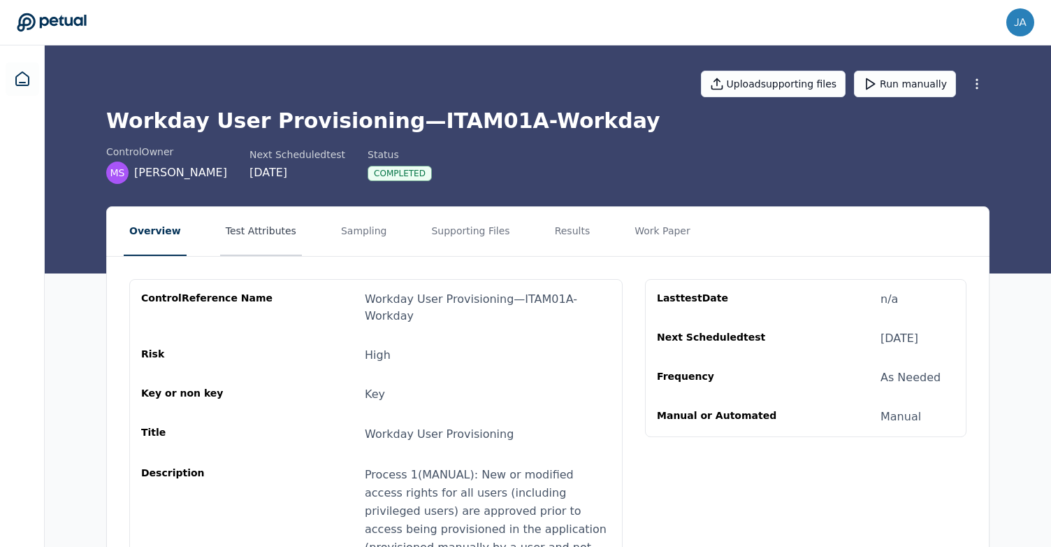
click at [225, 213] on button "Test Attributes" at bounding box center [261, 231] width 82 height 49
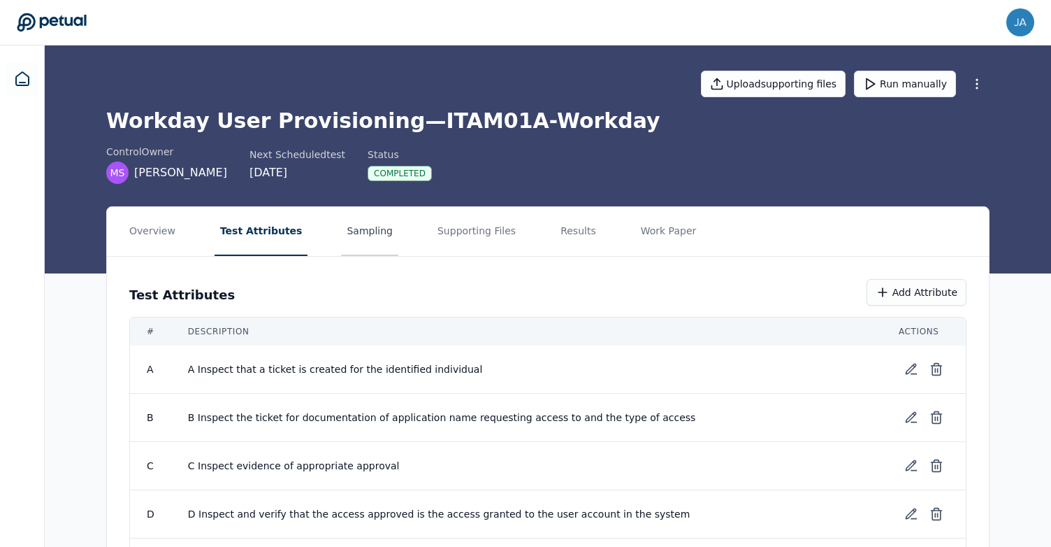
click at [362, 226] on button "Sampling" at bounding box center [369, 231] width 57 height 49
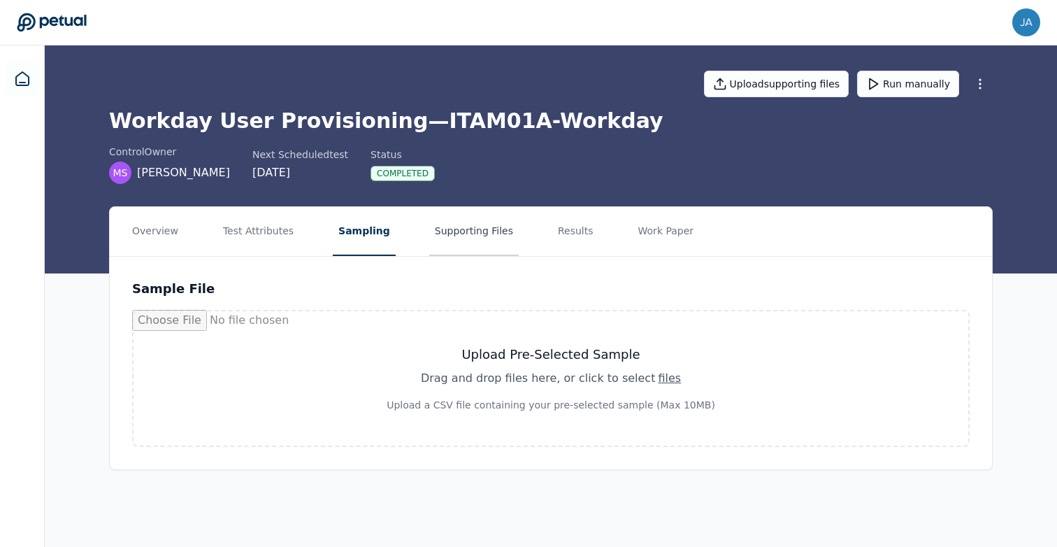
click at [429, 227] on button "Supporting Files" at bounding box center [473, 231] width 89 height 49
